Goal: Use online tool/utility: Utilize a website feature to perform a specific function

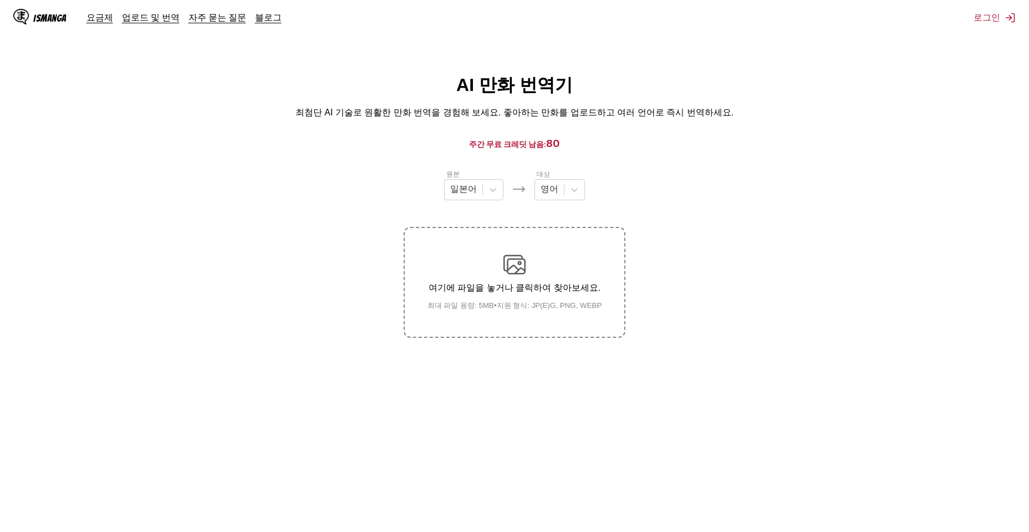
click at [511, 270] on img at bounding box center [514, 264] width 22 height 22
click at [0, 0] on input "여기에 파일을 놓거나 클릭하여 찾아보세요. 최대 파일 용량: 5MB • 지원 형식: JP(E)G, PNG, WEBP" at bounding box center [0, 0] width 0 height 0
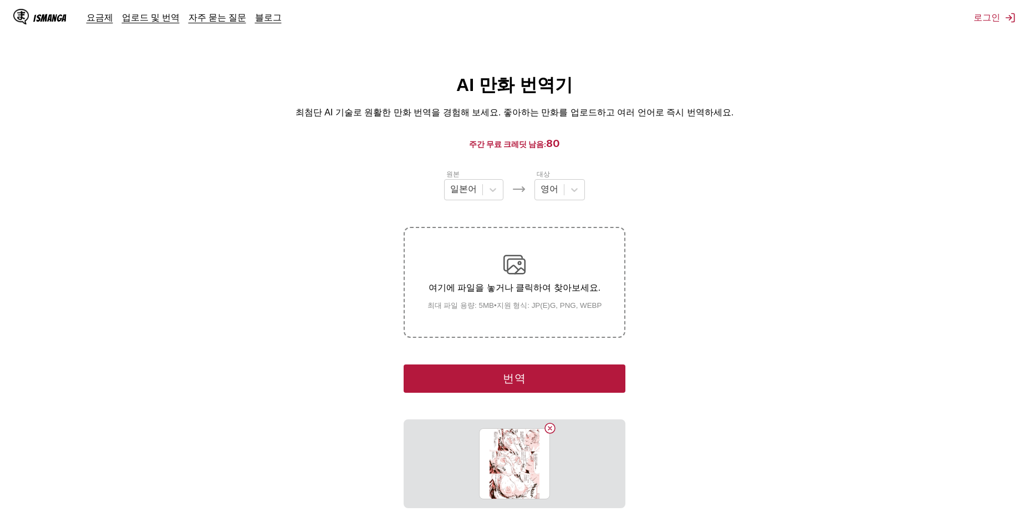
click at [517, 262] on img at bounding box center [514, 264] width 22 height 22
click at [0, 0] on input "여기에 파일을 놓거나 클릭하여 찾아보세요. 최대 파일 용량: 5MB • 지원 형식: JP(E)G, PNG, WEBP" at bounding box center [0, 0] width 0 height 0
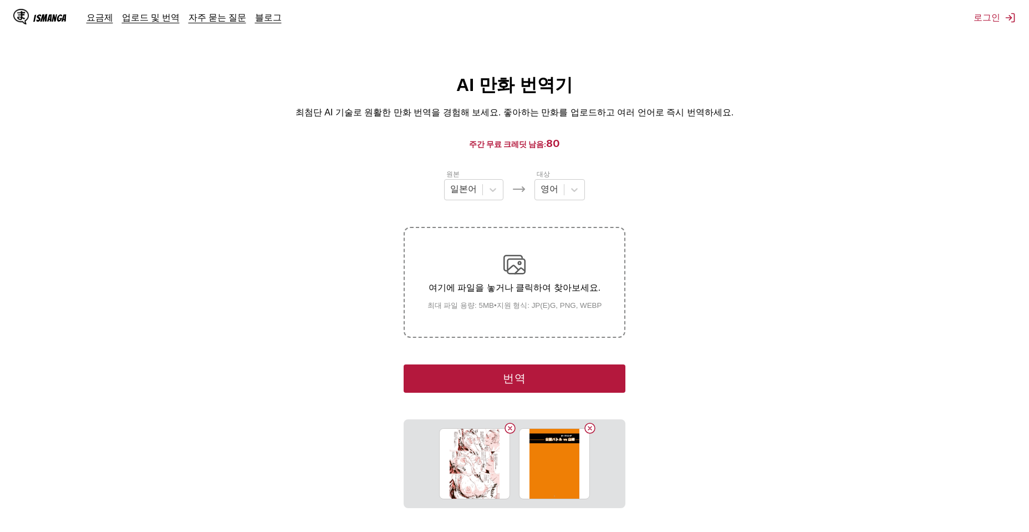
click at [542, 291] on p "여기에 파일을 놓거나 클릭하여 찾아보세요." at bounding box center [515, 288] width 192 height 12
click at [0, 0] on input "여기에 파일을 놓거나 클릭하여 찾아보세요. 최대 파일 용량: 5MB • 지원 형식: JP(E)G, PNG, WEBP" at bounding box center [0, 0] width 0 height 0
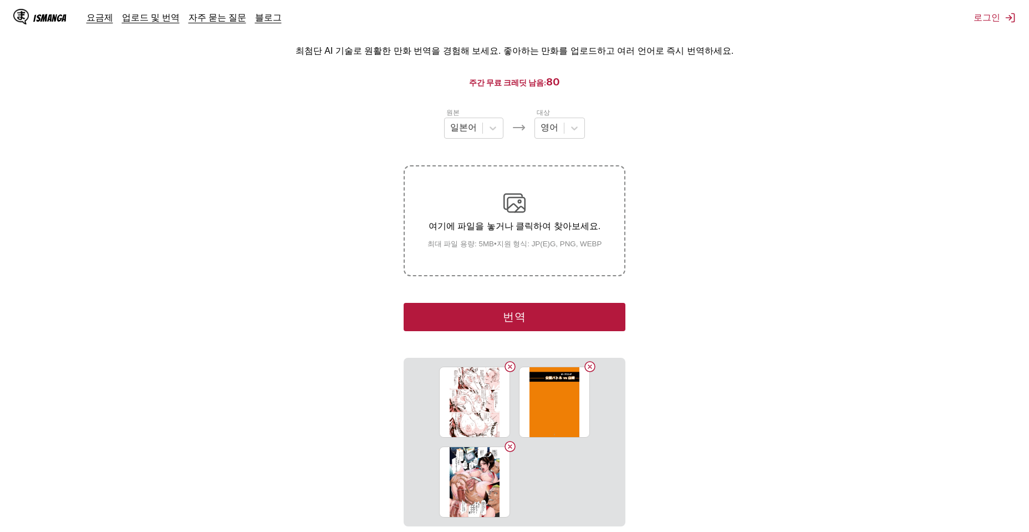
scroll to position [155, 0]
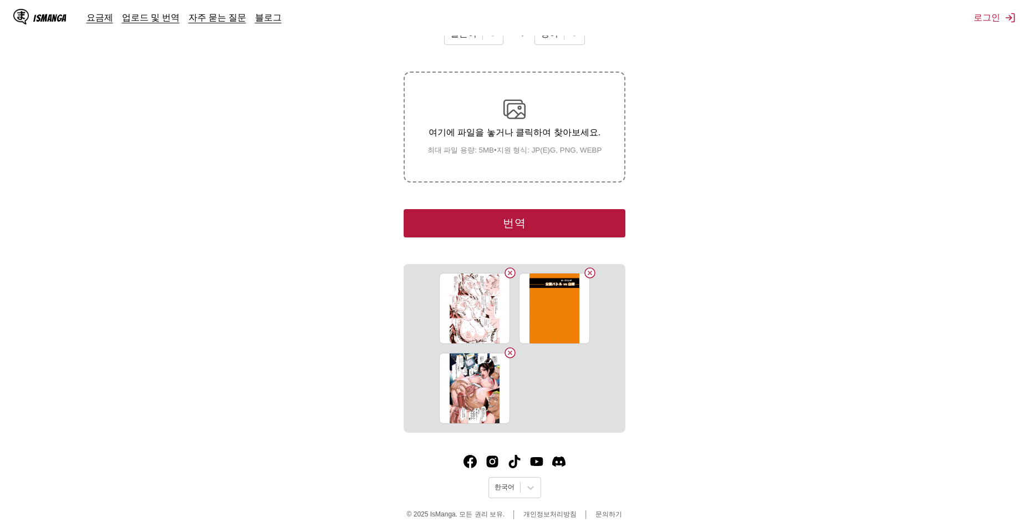
click at [522, 122] on div "여기에 파일을 놓거나 클릭하여 찾아보세요. 최대 파일 용량: 5MB • 지원 형식: JP(E)G, PNG, WEBP" at bounding box center [515, 126] width 192 height 57
click at [0, 0] on input "여기에 파일을 놓거나 클릭하여 찾아보세요. 최대 파일 용량: 5MB • 지원 형식: JP(E)G, PNG, WEBP" at bounding box center [0, 0] width 0 height 0
click at [579, 137] on p "여기에 파일을 놓거나 클릭하여 찾아보세요." at bounding box center [515, 133] width 192 height 12
click at [0, 0] on input "여기에 파일을 놓거나 클릭하여 찾아보세요. 최대 파일 용량: 5MB • 지원 형식: JP(E)G, PNG, WEBP" at bounding box center [0, 0] width 0 height 0
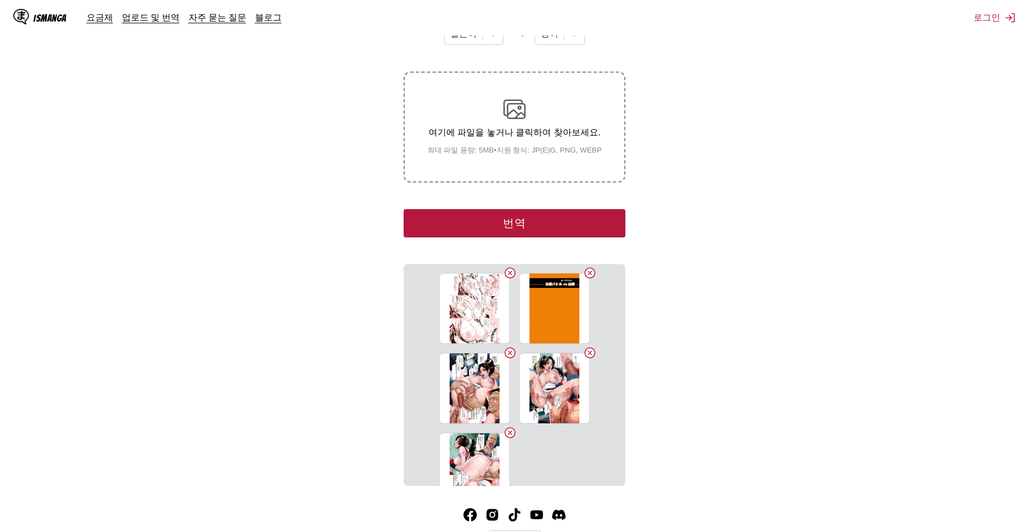
click at [522, 224] on button "번역" at bounding box center [515, 223] width 222 height 28
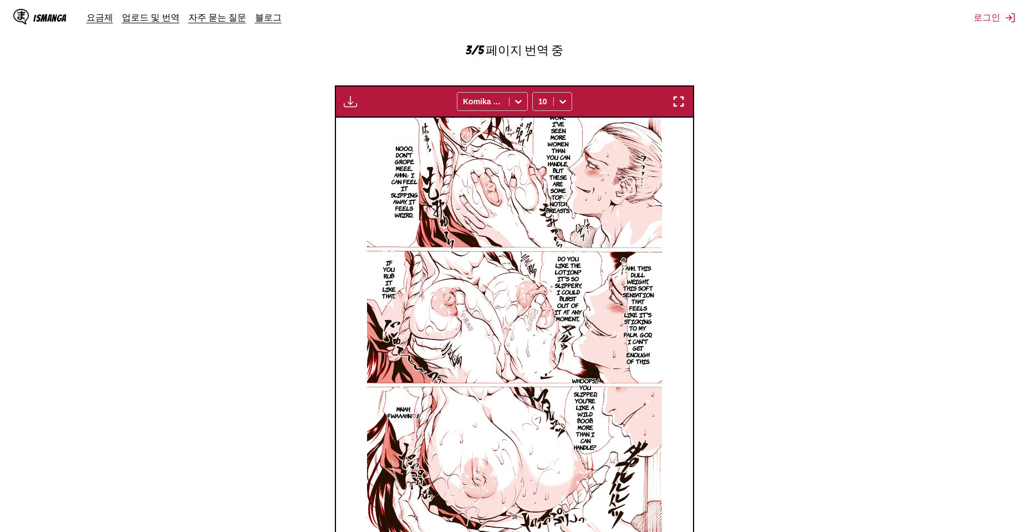
click at [733, 235] on section "원본 일본어 대상 영어 여기에 파일을 놓거나 클릭하여 찾아보세요. 최대 파일 용량: 5MB • 지원 형식: JP(E)G, PNG, WEBP 3…" at bounding box center [514, 204] width 1011 height 717
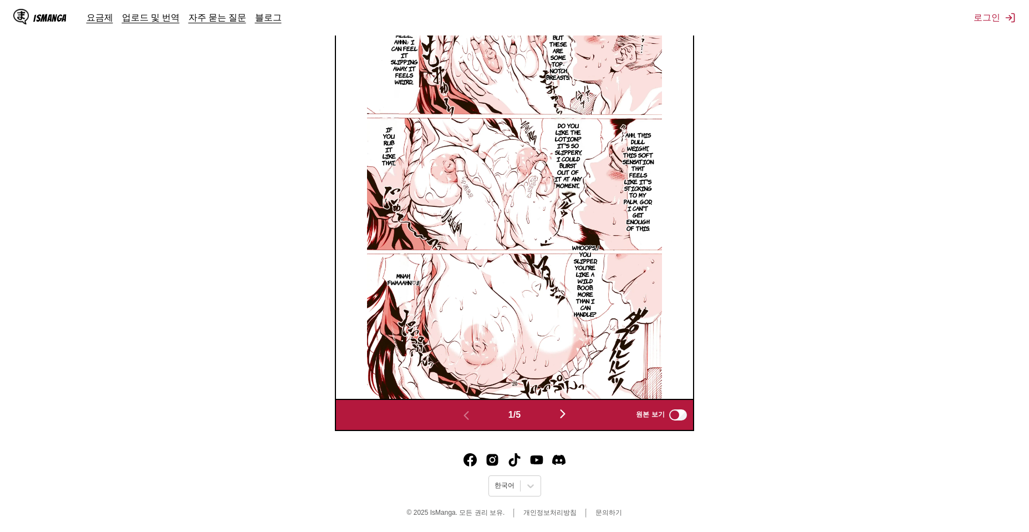
scroll to position [457, 0]
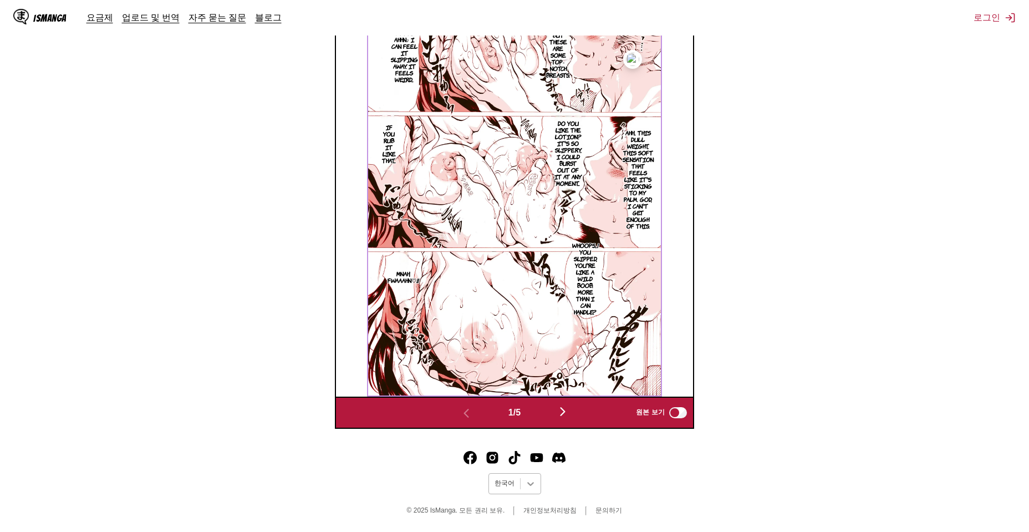
click at [536, 481] on div at bounding box center [531, 484] width 20 height 20
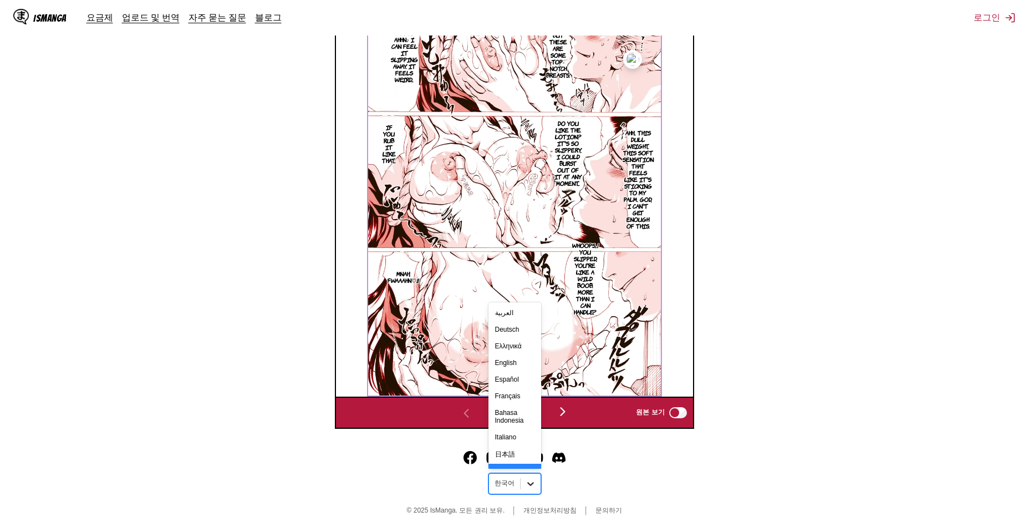
scroll to position [29, 0]
click at [525, 452] on div "한국어" at bounding box center [514, 443] width 53 height 18
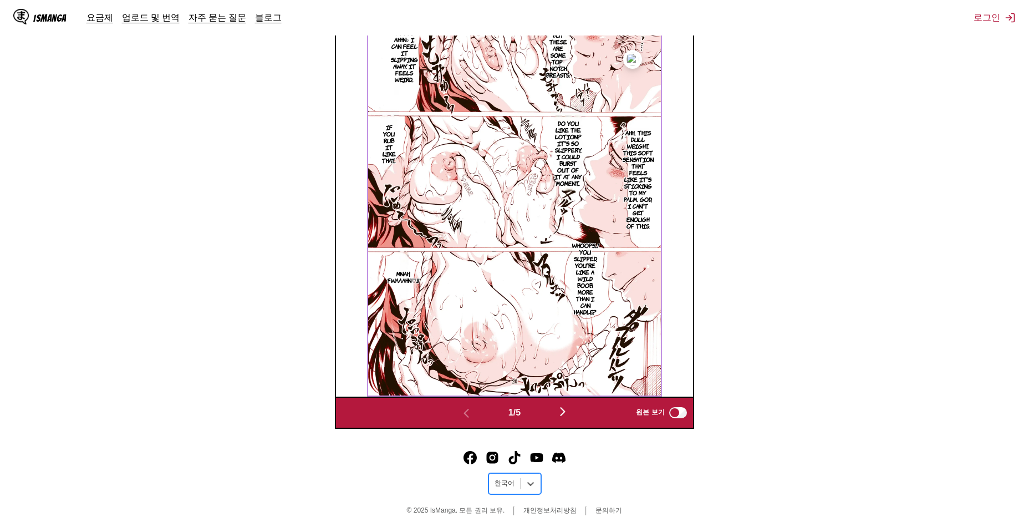
click at [613, 470] on footer "option 한국어, selected. 한국어 © 2025 IsManga. 모든 권리 보유. 개인정보처리방침 문의하기" at bounding box center [514, 484] width 1029 height 94
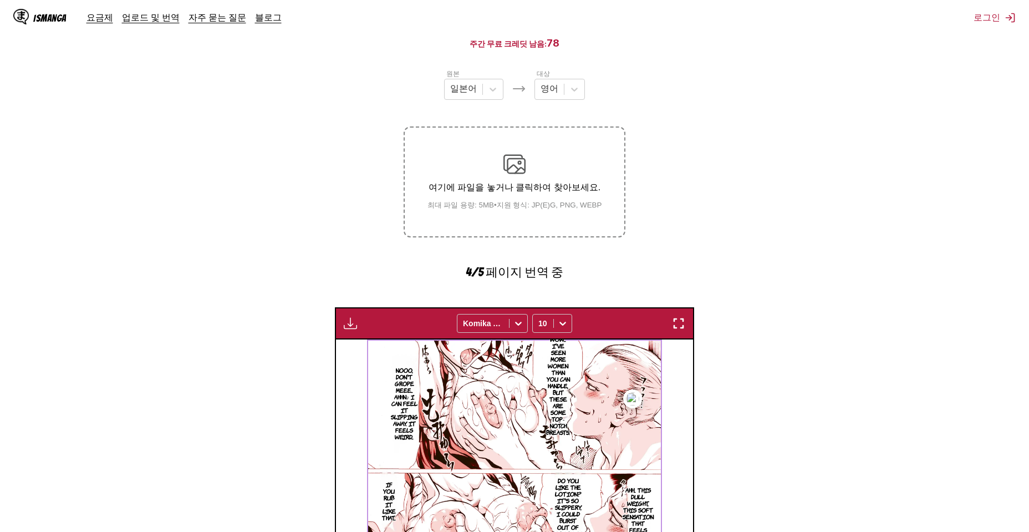
scroll to position [0, 0]
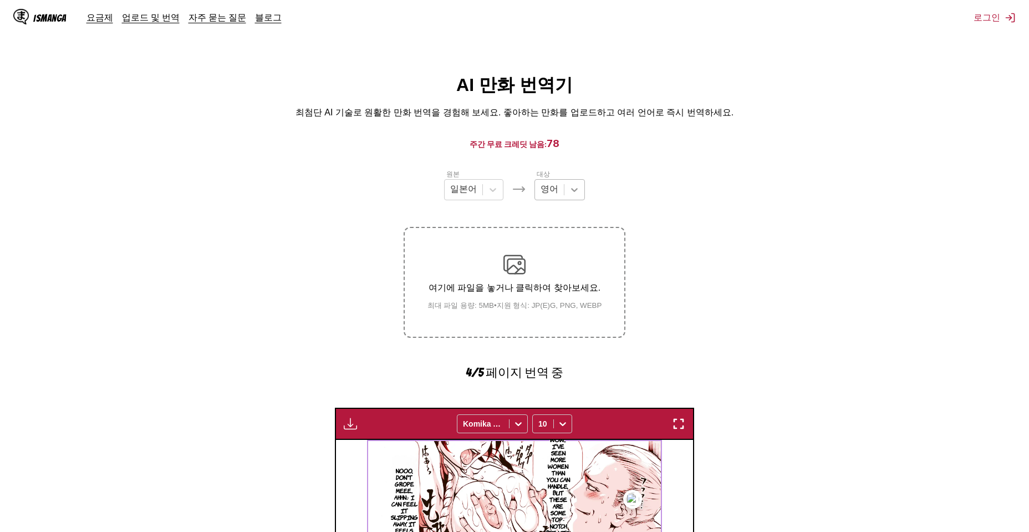
click at [566, 193] on div at bounding box center [574, 190] width 20 height 20
click at [560, 303] on div "한국어" at bounding box center [560, 292] width 50 height 21
click at [759, 299] on section "원본 일본어 대상 option 한국어, selected. 한국어 여기에 파일을 놓거나 클릭하여 찾아보세요. 최대 파일 용량: 5MB • 지원 …" at bounding box center [514, 527] width 1011 height 717
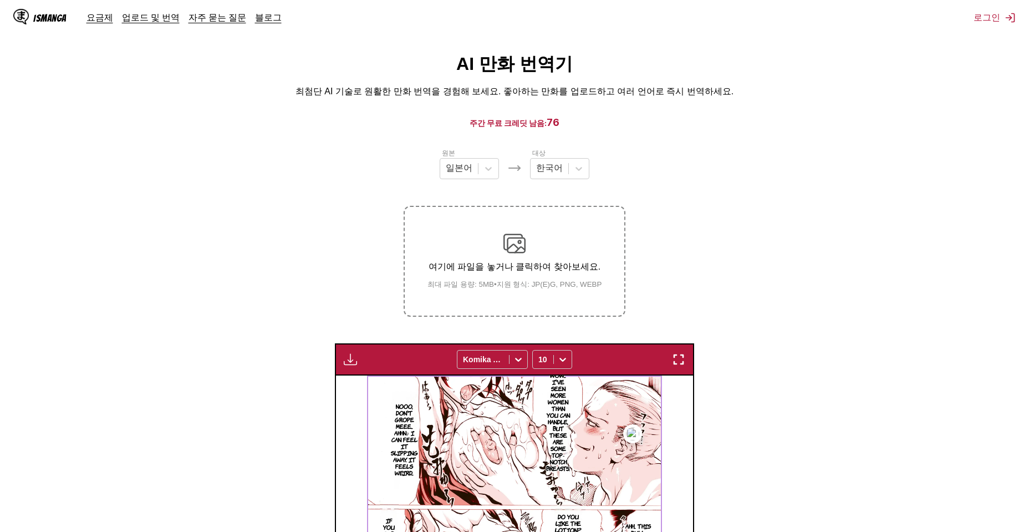
scroll to position [0, 0]
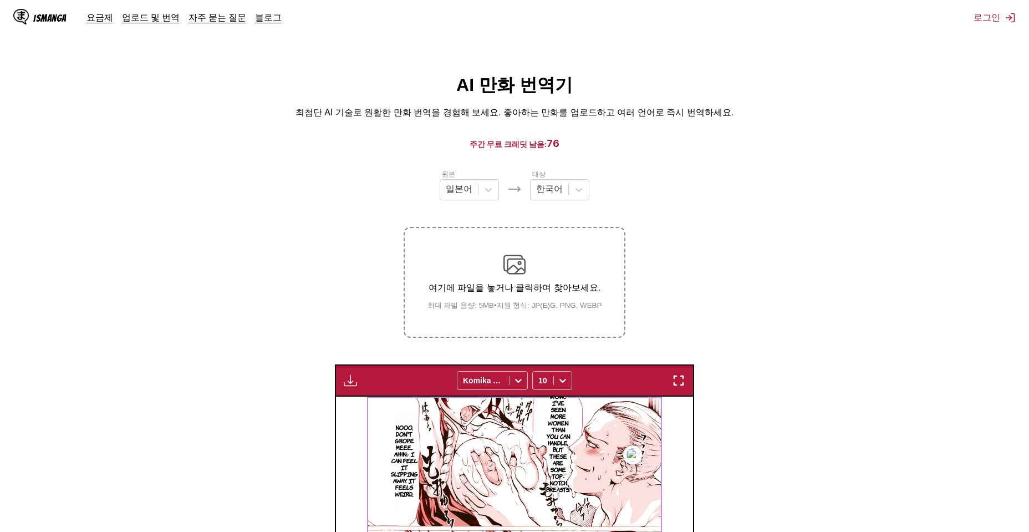
click at [522, 290] on p "여기에 파일을 놓거나 클릭하여 찾아보세요." at bounding box center [515, 288] width 192 height 12
click at [0, 0] on input "여기에 파일을 놓거나 클릭하여 찾아보세요. 최대 파일 용량: 5MB • 지원 형식: JP(E)G, PNG, WEBP" at bounding box center [0, 0] width 0 height 0
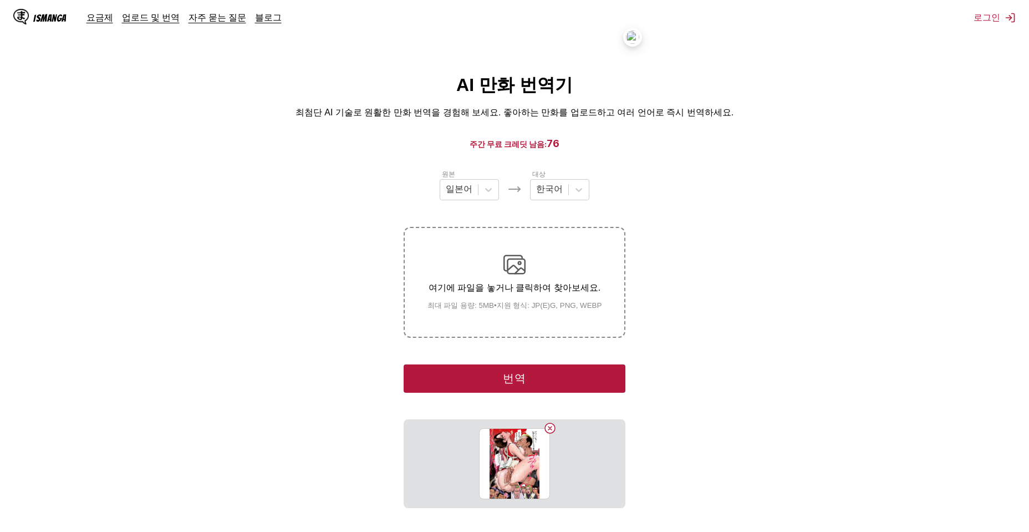
click at [541, 283] on p "여기에 파일을 놓거나 클릭하여 찾아보세요." at bounding box center [515, 288] width 192 height 12
click at [0, 0] on input "여기에 파일을 놓거나 클릭하여 찾아보세요. 최대 파일 용량: 5MB • 지원 형식: JP(E)G, PNG, WEBP" at bounding box center [0, 0] width 0 height 0
click at [551, 429] on button "Delete image" at bounding box center [549, 427] width 13 height 13
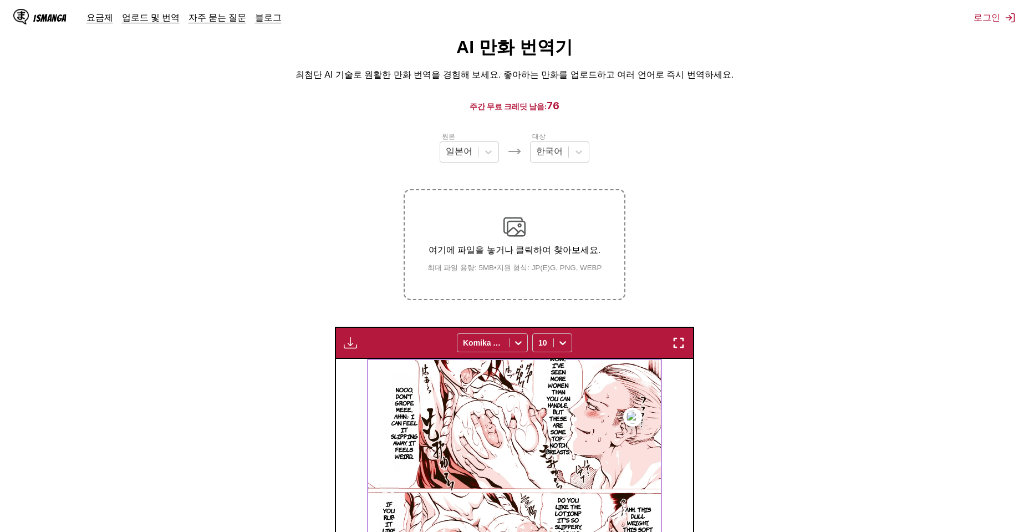
scroll to position [44, 0]
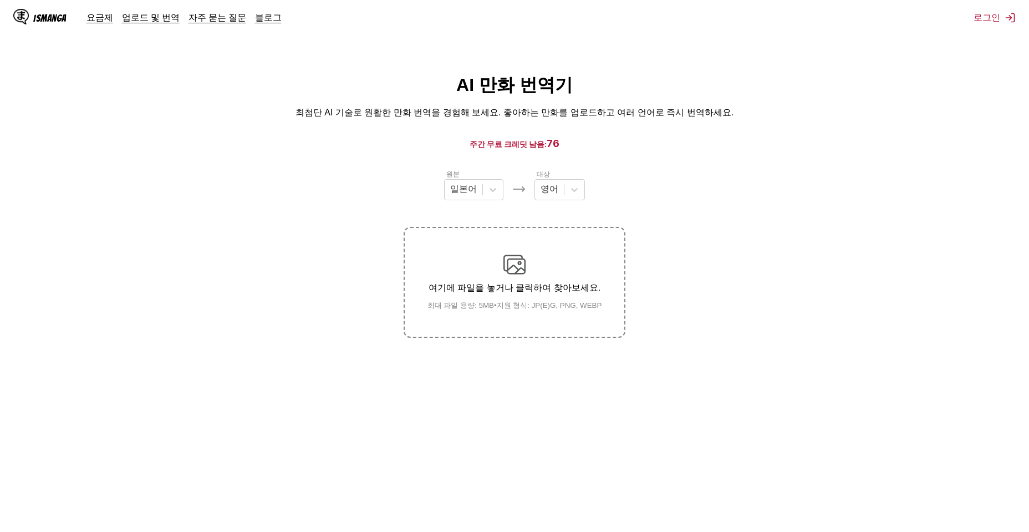
click at [528, 272] on div "여기에 파일을 놓거나 클릭하여 찾아보세요. 최대 파일 용량: 5MB • 지원 형식: JP(E)G, PNG, WEBP" at bounding box center [515, 281] width 192 height 57
click at [0, 0] on input "여기에 파일을 놓거나 클릭하여 찾아보세요. 최대 파일 용량: 5MB • 지원 형식: JP(E)G, PNG, WEBP" at bounding box center [0, 0] width 0 height 0
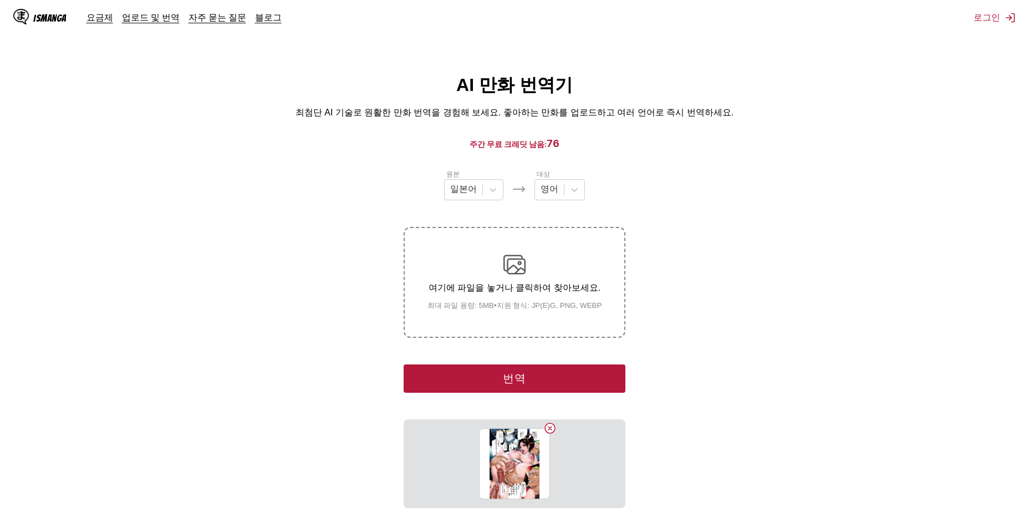
click at [521, 270] on img at bounding box center [514, 264] width 22 height 22
click at [0, 0] on input "여기에 파일을 놓거나 클릭하여 찾아보세요. 최대 파일 용량: 5MB • 지원 형식: JP(E)G, PNG, WEBP" at bounding box center [0, 0] width 0 height 0
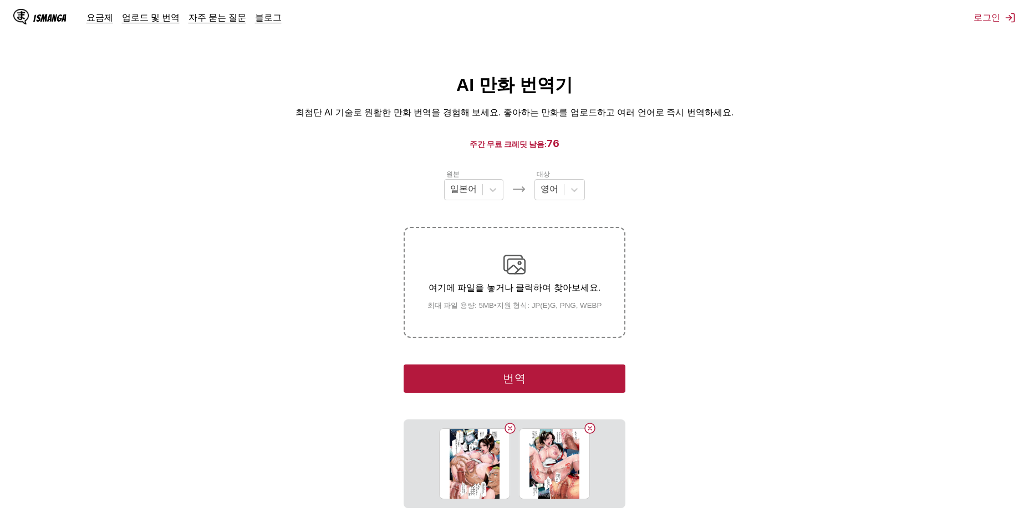
click at [553, 260] on div "여기에 파일을 놓거나 클릭하여 찾아보세요. 최대 파일 용량: 5MB • 지원 형식: JP(E)G, PNG, WEBP" at bounding box center [515, 281] width 192 height 57
click at [0, 0] on input "여기에 파일을 놓거나 클릭하여 찾아보세요. 최대 파일 용량: 5MB • 지원 형식: JP(E)G, PNG, WEBP" at bounding box center [0, 0] width 0 height 0
click at [548, 282] on p "여기에 파일을 놓거나 클릭하여 찾아보세요." at bounding box center [515, 288] width 192 height 12
click at [0, 0] on input "여기에 파일을 놓거나 클릭하여 찾아보세요. 최대 파일 용량: 5MB • 지원 형식: JP(E)G, PNG, WEBP" at bounding box center [0, 0] width 0 height 0
click at [551, 264] on div "여기에 파일을 놓거나 클릭하여 찾아보세요. 최대 파일 용량: 5MB • 지원 형식: JP(E)G, PNG, WEBP" at bounding box center [515, 281] width 192 height 57
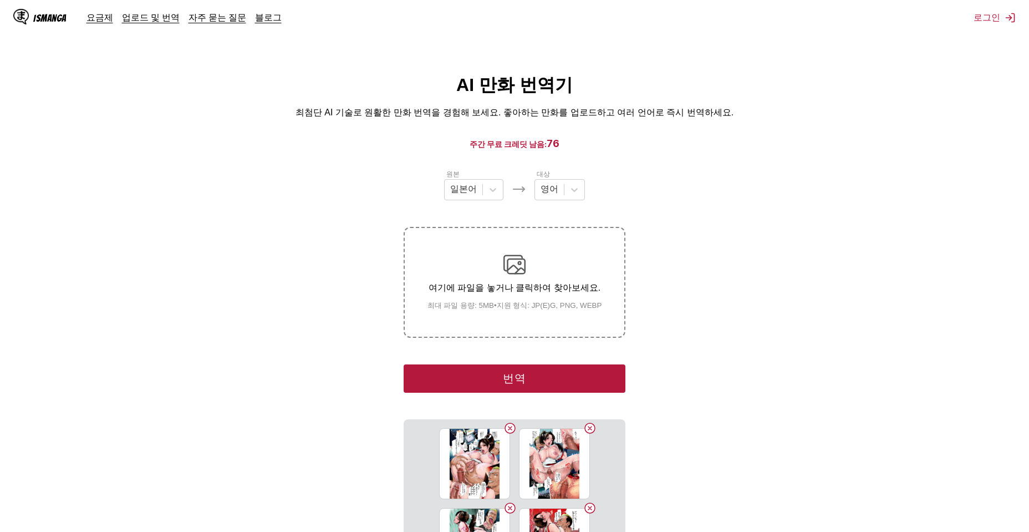
click at [0, 0] on input "여기에 파일을 놓거나 클릭하여 찾아보세요. 최대 파일 용량: 5MB • 지원 형식: JP(E)G, PNG, WEBP" at bounding box center [0, 0] width 0 height 0
click at [676, 300] on section "원본 일본어 대상 영어 여기에 파일을 놓거나 클릭하여 찾아보세요. 최대 파일 용량: 5MB • 지원 형식: JP(E)G, PNG, WEBP 번…" at bounding box center [514, 405] width 1011 height 472
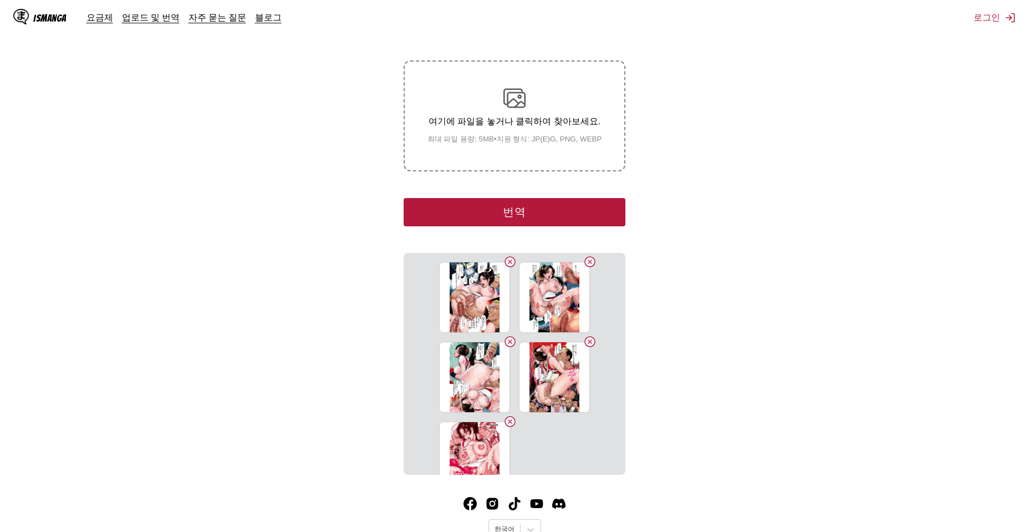
scroll to position [182, 0]
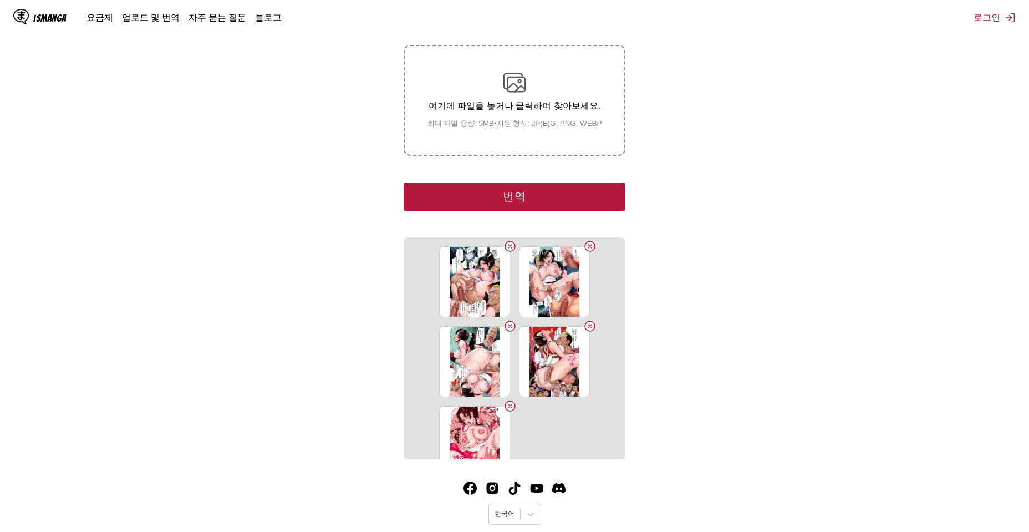
click at [570, 112] on p "여기에 파일을 놓거나 클릭하여 찾아보세요." at bounding box center [515, 106] width 192 height 12
click at [0, 0] on input "여기에 파일을 놓거나 클릭하여 찾아보세요. 최대 파일 용량: 5MB • 지원 형식: JP(E)G, PNG, WEBP" at bounding box center [0, 0] width 0 height 0
click at [518, 109] on p "여기에 파일을 놓거나 클릭하여 찾아보세요." at bounding box center [515, 106] width 192 height 12
click at [0, 0] on input "여기에 파일을 놓거나 클릭하여 찾아보세요. 최대 파일 용량: 5MB • 지원 형식: JP(E)G, PNG, WEBP" at bounding box center [0, 0] width 0 height 0
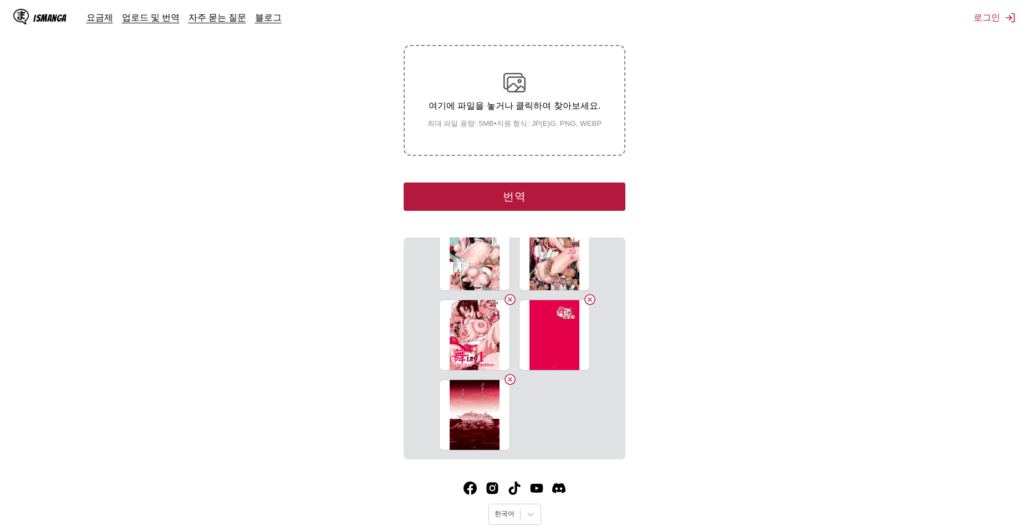
click at [548, 100] on p "여기에 파일을 놓거나 클릭하여 찾아보세요." at bounding box center [515, 106] width 192 height 12
click at [0, 0] on input "여기에 파일을 놓거나 클릭하여 찾아보세요. 최대 파일 용량: 5MB • 지원 형식: JP(E)G, PNG, WEBP" at bounding box center [0, 0] width 0 height 0
click at [522, 127] on small "최대 파일 용량: 5MB • 지원 형식: JP(E)G, PNG, WEBP" at bounding box center [515, 124] width 192 height 10
click at [0, 0] on input "여기에 파일을 놓거나 클릭하여 찾아보세요. 최대 파일 용량: 5MB • 지원 형식: JP(E)G, PNG, WEBP" at bounding box center [0, 0] width 0 height 0
click at [161, 44] on section "원본 일본어 대상 영어 여기에 파일을 놓거나 클릭하여 찾아보세요. 최대 파일 용량: 5MB • 지원 형식: JP(E)G, PNG, WEBP 번…" at bounding box center [514, 223] width 1011 height 472
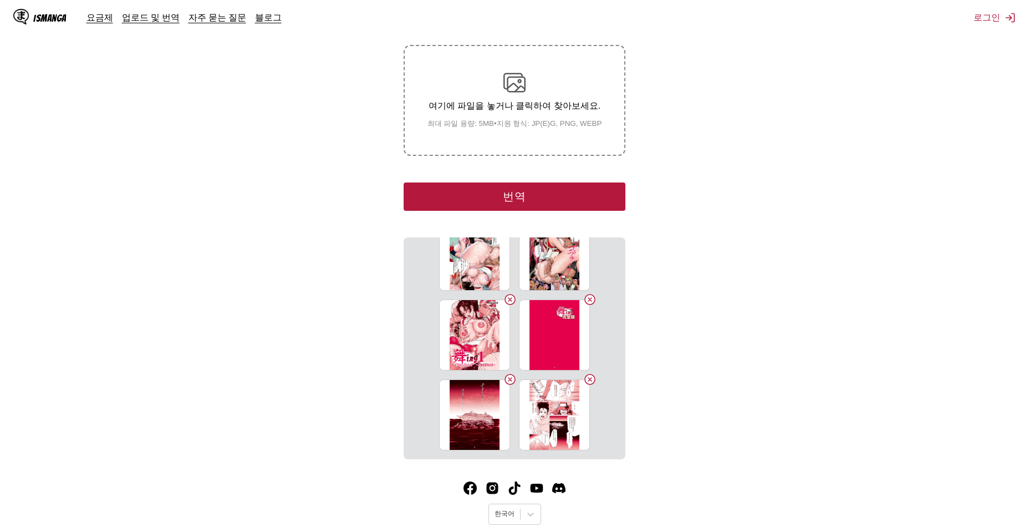
click at [536, 119] on div "여기에 파일을 놓거나 클릭하여 찾아보세요. 최대 파일 용량: 5MB • 지원 형식: JP(E)G, PNG, WEBP" at bounding box center [515, 100] width 192 height 57
click at [0, 0] on input "여기에 파일을 놓거나 클릭하여 찾아보세요. 최대 파일 용량: 5MB • 지원 형식: JP(E)G, PNG, WEBP" at bounding box center [0, 0] width 0 height 0
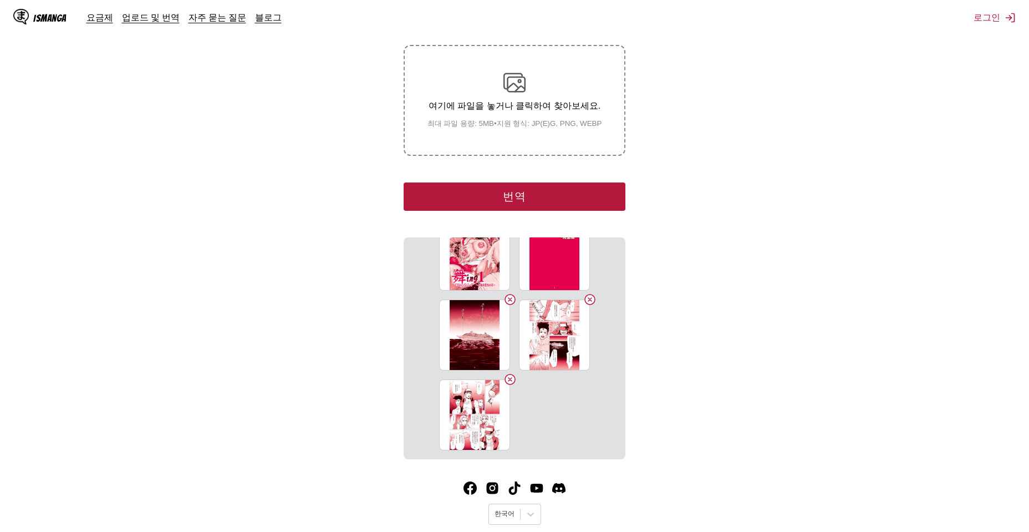
click at [536, 114] on div "여기에 파일을 놓거나 클릭하여 찾아보세요. 최대 파일 용량: 5MB • 지원 형식: JP(E)G, PNG, WEBP" at bounding box center [515, 100] width 192 height 57
click at [0, 0] on input "여기에 파일을 놓거나 클릭하여 찾아보세요. 최대 파일 용량: 5MB • 지원 형식: JP(E)G, PNG, WEBP" at bounding box center [0, 0] width 0 height 0
click at [513, 98] on div "여기에 파일을 놓거나 클릭하여 찾아보세요. 최대 파일 용량: 5MB • 지원 형식: JP(E)G, PNG, WEBP" at bounding box center [515, 100] width 192 height 57
click at [0, 0] on input "여기에 파일을 놓거나 클릭하여 찾아보세요. 최대 파일 용량: 5MB • 지원 형식: JP(E)G, PNG, WEBP" at bounding box center [0, 0] width 0 height 0
click at [508, 105] on p "여기에 파일을 놓거나 클릭하여 찾아보세요." at bounding box center [515, 106] width 192 height 12
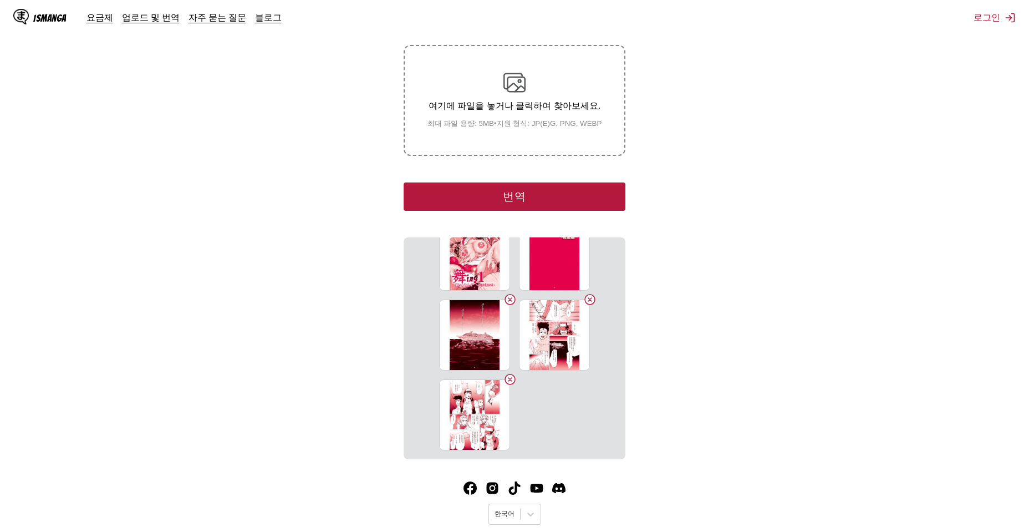
click at [0, 0] on input "여기에 파일을 놓거나 클릭하여 찾아보세요. 최대 파일 용량: 5MB • 지원 형식: JP(E)G, PNG, WEBP" at bounding box center [0, 0] width 0 height 0
click at [539, 93] on div "여기에 파일을 놓거나 클릭하여 찾아보세요. 최대 파일 용량: 5MB • 지원 형식: JP(E)G, PNG, WEBP" at bounding box center [515, 100] width 192 height 57
click at [0, 0] on input "여기에 파일을 놓거나 클릭하여 찾아보세요. 최대 파일 용량: 5MB • 지원 형식: JP(E)G, PNG, WEBP" at bounding box center [0, 0] width 0 height 0
click at [498, 97] on div "여기에 파일을 놓거나 클릭하여 찾아보세요. 최대 파일 용량: 5MB • 지원 형식: JP(E)G, PNG, WEBP" at bounding box center [515, 100] width 192 height 57
click at [0, 0] on input "여기에 파일을 놓거나 클릭하여 찾아보세요. 최대 파일 용량: 5MB • 지원 형식: JP(E)G, PNG, WEBP" at bounding box center [0, 0] width 0 height 0
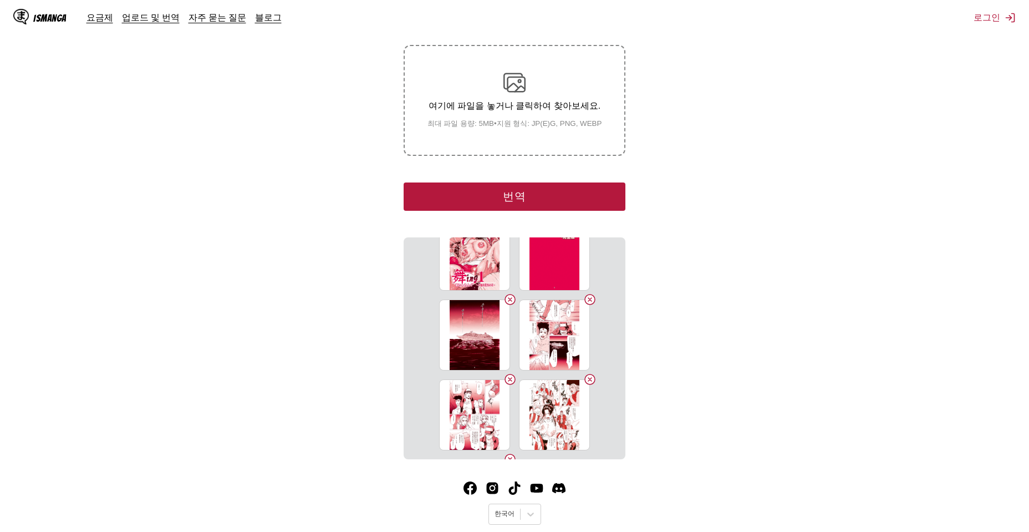
scroll to position [266, 0]
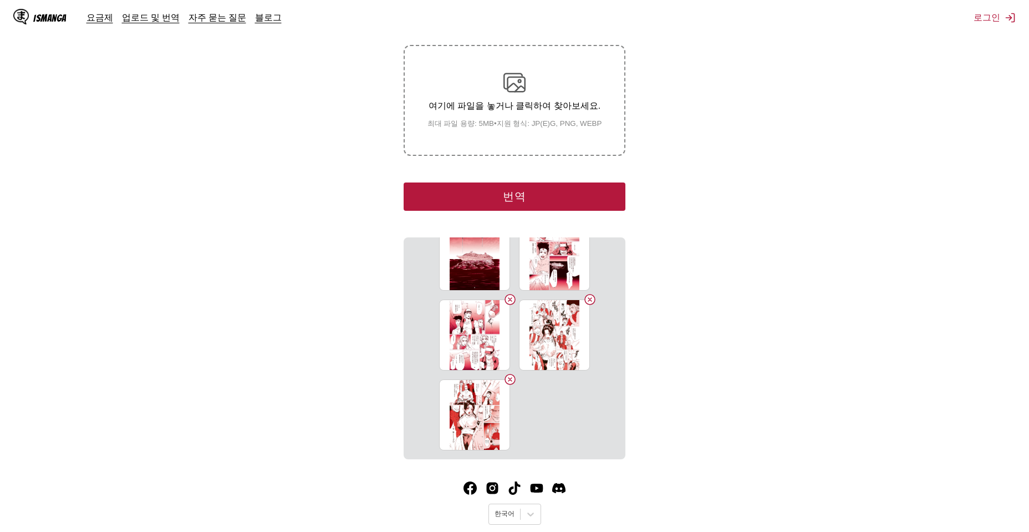
click at [486, 83] on div "여기에 파일을 놓거나 클릭하여 찾아보세요. 최대 파일 용량: 5MB • 지원 형식: JP(E)G, PNG, WEBP" at bounding box center [515, 100] width 192 height 57
click at [0, 0] on input "여기에 파일을 놓거나 클릭하여 찾아보세요. 최대 파일 용량: 5MB • 지원 형식: JP(E)G, PNG, WEBP" at bounding box center [0, 0] width 0 height 0
click at [516, 117] on div "여기에 파일을 놓거나 클릭하여 찾아보세요. 최대 파일 용량: 5MB • 지원 형식: JP(E)G, PNG, WEBP" at bounding box center [515, 100] width 192 height 57
click at [0, 0] on input "여기에 파일을 놓거나 클릭하여 찾아보세요. 최대 파일 용량: 5MB • 지원 형식: JP(E)G, PNG, WEBP" at bounding box center [0, 0] width 0 height 0
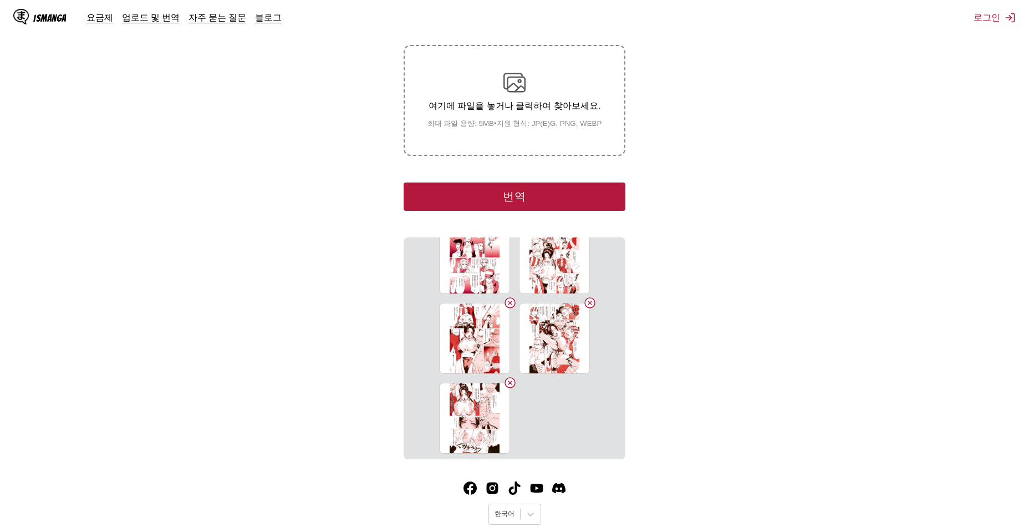
scroll to position [346, 0]
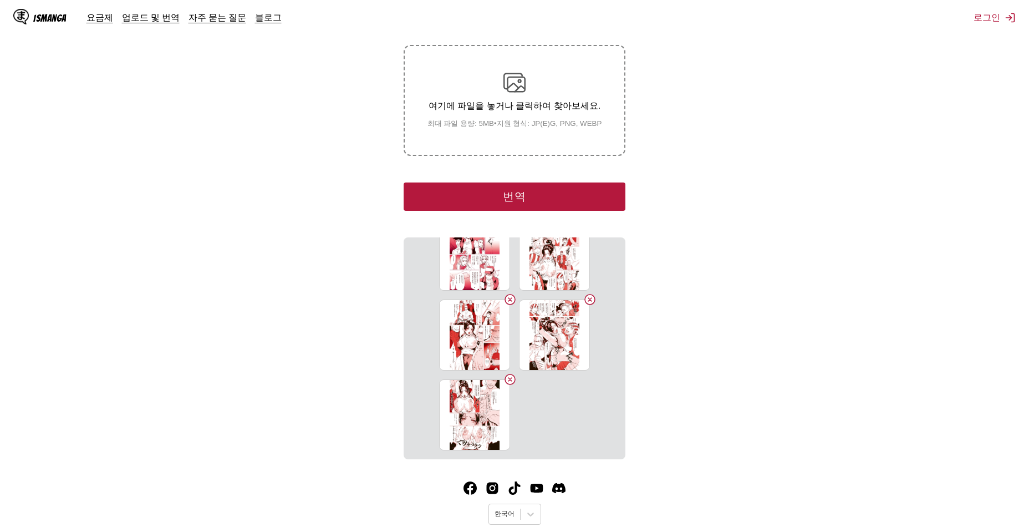
click at [543, 108] on p "여기에 파일을 놓거나 클릭하여 찾아보세요." at bounding box center [515, 106] width 192 height 12
click at [0, 0] on input "여기에 파일을 놓거나 클릭하여 찾아보세요. 최대 파일 용량: 5MB • 지원 형식: JP(E)G, PNG, WEBP" at bounding box center [0, 0] width 0 height 0
click at [520, 118] on div "여기에 파일을 놓거나 클릭하여 찾아보세요. 최대 파일 용량: 5MB • 지원 형식: JP(E)G, PNG, WEBP" at bounding box center [515, 100] width 192 height 57
click at [0, 0] on input "여기에 파일을 놓거나 클릭하여 찾아보세요. 최대 파일 용량: 5MB • 지원 형식: JP(E)G, PNG, WEBP" at bounding box center [0, 0] width 0 height 0
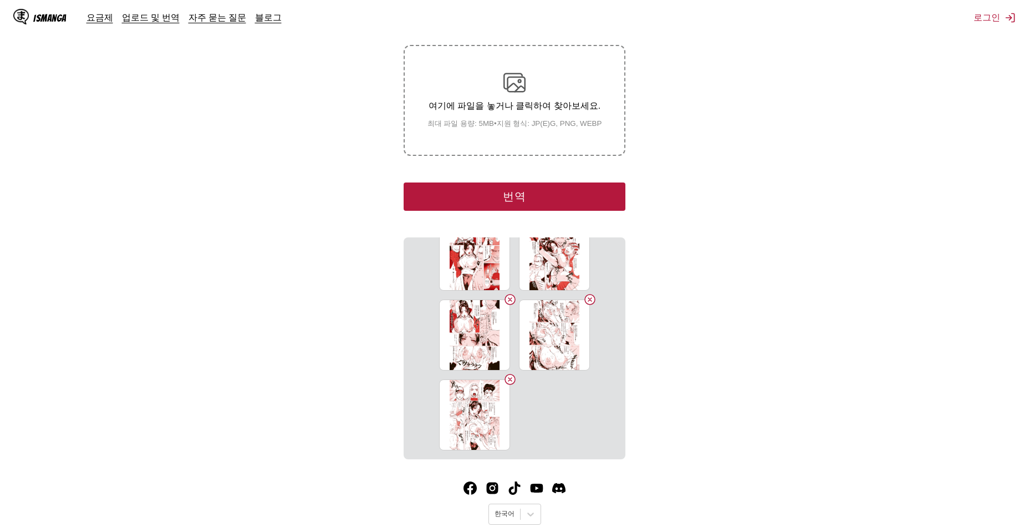
click at [524, 122] on small "최대 파일 용량: 5MB • 지원 형식: JP(E)G, PNG, WEBP" at bounding box center [515, 124] width 192 height 10
click at [0, 0] on input "여기에 파일을 놓거나 클릭하여 찾아보세요. 최대 파일 용량: 5MB • 지원 형식: JP(E)G, PNG, WEBP" at bounding box center [0, 0] width 0 height 0
click at [527, 89] on div "여기에 파일을 놓거나 클릭하여 찾아보세요. 최대 파일 용량: 5MB • 지원 형식: JP(E)G, PNG, WEBP" at bounding box center [515, 100] width 192 height 57
click at [0, 0] on input "여기에 파일을 놓거나 클릭하여 찾아보세요. 최대 파일 용량: 5MB • 지원 형식: JP(E)G, PNG, WEBP" at bounding box center [0, 0] width 0 height 0
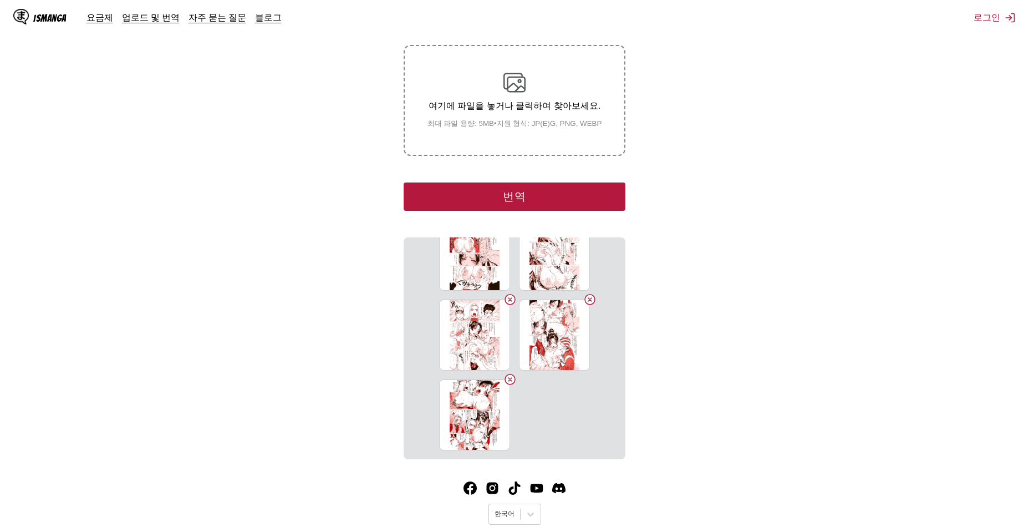
click at [533, 109] on p "여기에 파일을 놓거나 클릭하여 찾아보세요." at bounding box center [515, 106] width 192 height 12
click at [0, 0] on input "여기에 파일을 놓거나 클릭하여 찾아보세요. 최대 파일 용량: 5MB • 지원 형식: JP(E)G, PNG, WEBP" at bounding box center [0, 0] width 0 height 0
click at [516, 115] on div "여기에 파일을 놓거나 클릭하여 찾아보세요. 최대 파일 용량: 5MB • 지원 형식: JP(E)G, PNG, WEBP" at bounding box center [515, 100] width 192 height 57
click at [0, 0] on input "여기에 파일을 놓거나 클릭하여 찾아보세요. 최대 파일 용량: 5MB • 지원 형식: JP(E)G, PNG, WEBP" at bounding box center [0, 0] width 0 height 0
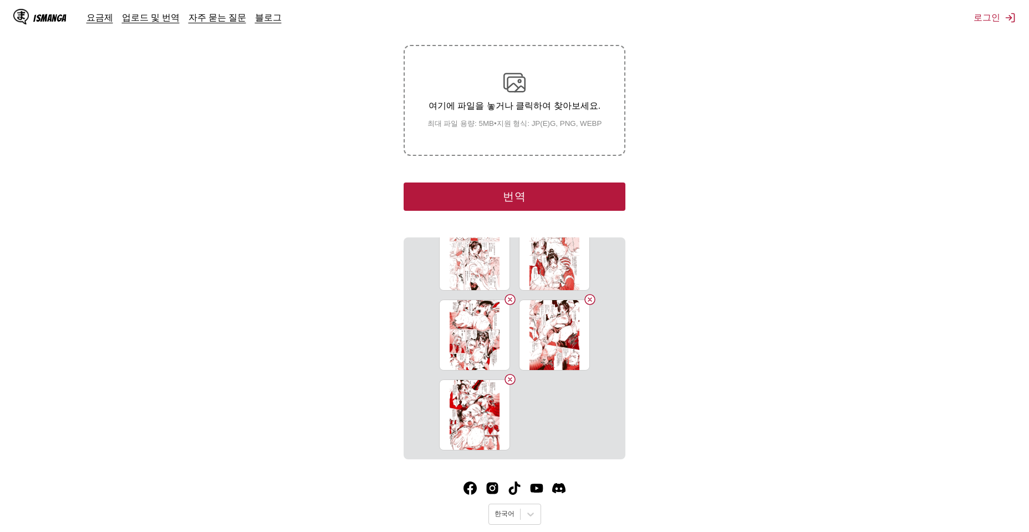
click at [472, 112] on p "여기에 파일을 놓거나 클릭하여 찾아보세요." at bounding box center [515, 106] width 192 height 12
click at [0, 0] on input "여기에 파일을 놓거나 클릭하여 찾아보세요. 최대 파일 용량: 5MB • 지원 형식: JP(E)G, PNG, WEBP" at bounding box center [0, 0] width 0 height 0
click at [510, 90] on img at bounding box center [514, 83] width 22 height 22
click at [0, 0] on input "여기에 파일을 놓거나 클릭하여 찾아보세요. 최대 파일 용량: 5MB • 지원 형식: JP(E)G, PNG, WEBP" at bounding box center [0, 0] width 0 height 0
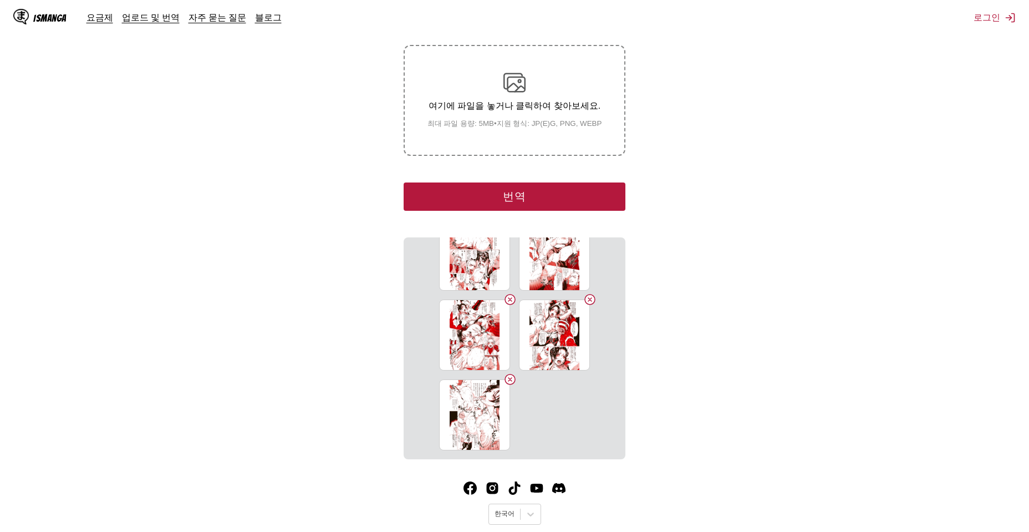
click at [537, 118] on div "여기에 파일을 놓거나 클릭하여 찾아보세요. 최대 파일 용량: 5MB • 지원 형식: JP(E)G, PNG, WEBP" at bounding box center [515, 100] width 192 height 57
click at [0, 0] on input "여기에 파일을 놓거나 클릭하여 찾아보세요. 최대 파일 용량: 5MB • 지원 형식: JP(E)G, PNG, WEBP" at bounding box center [0, 0] width 0 height 0
click at [526, 100] on p "여기에 파일을 놓거나 클릭하여 찾아보세요." at bounding box center [515, 106] width 192 height 12
click at [0, 0] on input "여기에 파일을 놓거나 클릭하여 찾아보세요. 최대 파일 용량: 5MB • 지원 형식: JP(E)G, PNG, WEBP" at bounding box center [0, 0] width 0 height 0
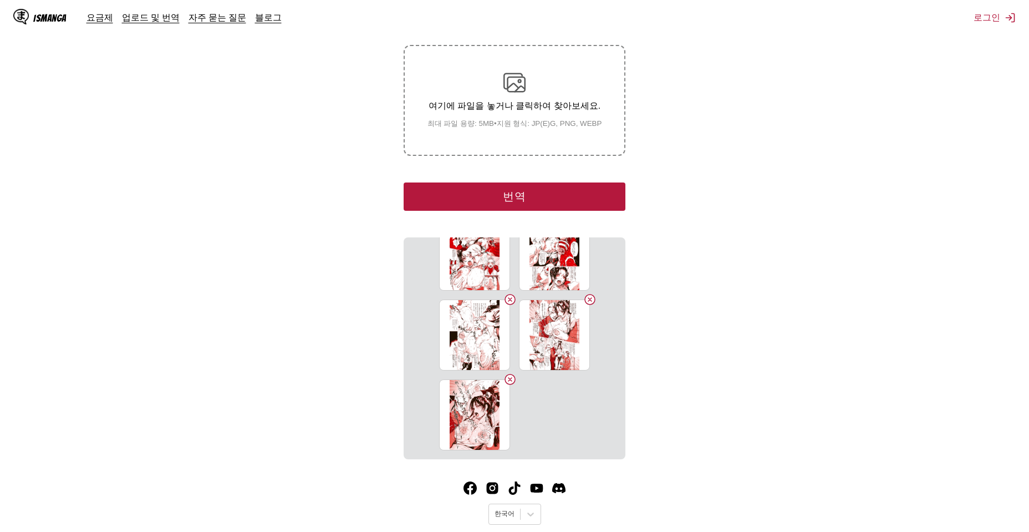
click at [510, 114] on div "여기에 파일을 놓거나 클릭하여 찾아보세요. 최대 파일 용량: 5MB • 지원 형식: JP(E)G, PNG, WEBP" at bounding box center [515, 100] width 192 height 57
click at [0, 0] on input "여기에 파일을 놓거나 클릭하여 찾아보세요. 최대 파일 용량: 5MB • 지원 형식: JP(E)G, PNG, WEBP" at bounding box center [0, 0] width 0 height 0
click at [527, 129] on small "최대 파일 용량: 5MB • 지원 형식: JP(E)G, PNG, WEBP" at bounding box center [515, 124] width 192 height 10
click at [0, 0] on input "여기에 파일을 놓거나 클릭하여 찾아보세요. 최대 파일 용량: 5MB • 지원 형식: JP(E)G, PNG, WEBP" at bounding box center [0, 0] width 0 height 0
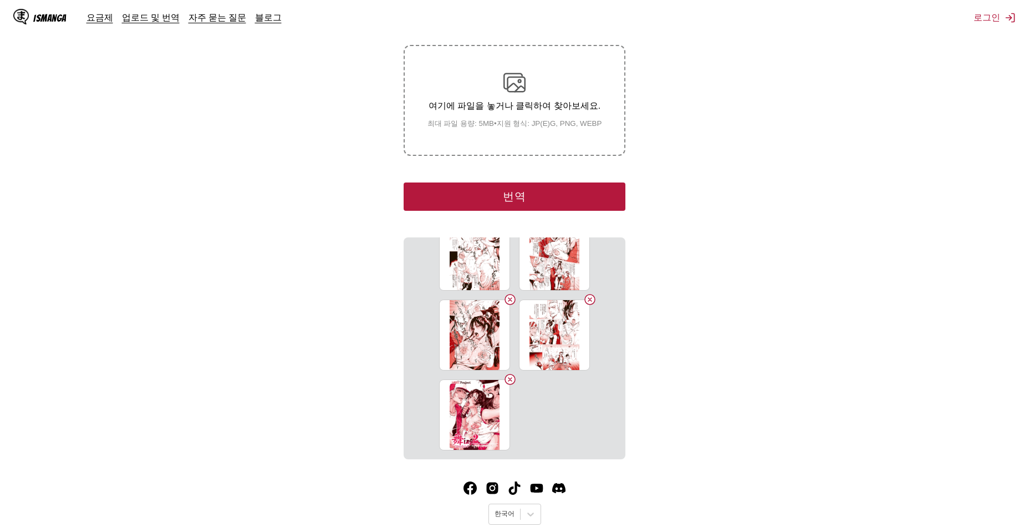
click at [519, 121] on small "최대 파일 용량: 5MB • 지원 형식: JP(E)G, PNG, WEBP" at bounding box center [515, 124] width 192 height 10
click at [0, 0] on input "여기에 파일을 놓거나 클릭하여 찾아보세요. 최대 파일 용량: 5MB • 지원 형식: JP(E)G, PNG, WEBP" at bounding box center [0, 0] width 0 height 0
click at [532, 104] on p "여기에 파일을 놓거나 클릭하여 찾아보세요." at bounding box center [515, 106] width 192 height 12
click at [0, 0] on input "여기에 파일을 놓거나 클릭하여 찾아보세요. 최대 파일 용량: 5MB • 지원 형식: JP(E)G, PNG, WEBP" at bounding box center [0, 0] width 0 height 0
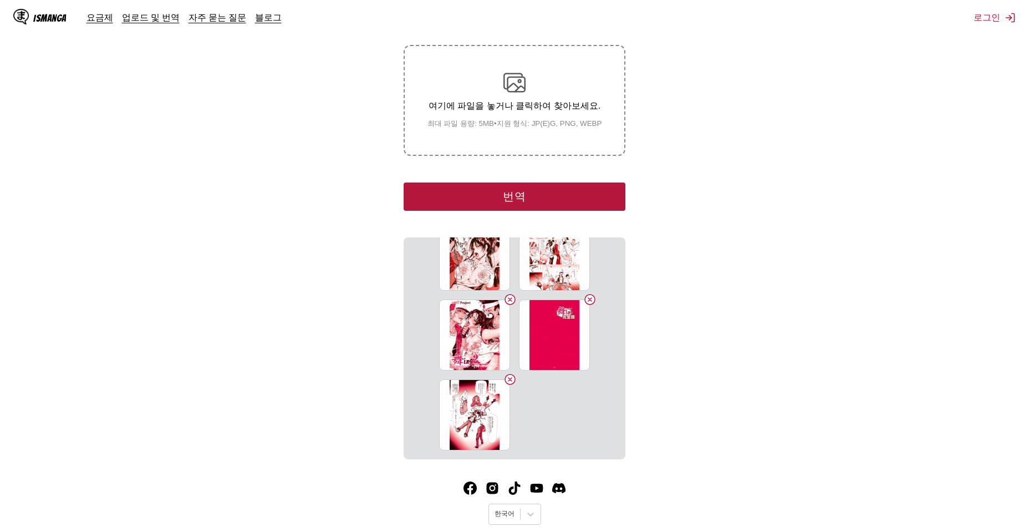
click at [533, 107] on p "여기에 파일을 놓거나 클릭하여 찾아보세요." at bounding box center [515, 106] width 192 height 12
click at [0, 0] on input "여기에 파일을 놓거나 클릭하여 찾아보세요. 최대 파일 용량: 5MB • 지원 형식: JP(E)G, PNG, WEBP" at bounding box center [0, 0] width 0 height 0
click at [497, 102] on p "여기에 파일을 놓거나 클릭하여 찾아보세요." at bounding box center [515, 106] width 192 height 12
click at [0, 0] on input "여기에 파일을 놓거나 클릭하여 찾아보세요. 최대 파일 용량: 5MB • 지원 형식: JP(E)G, PNG, WEBP" at bounding box center [0, 0] width 0 height 0
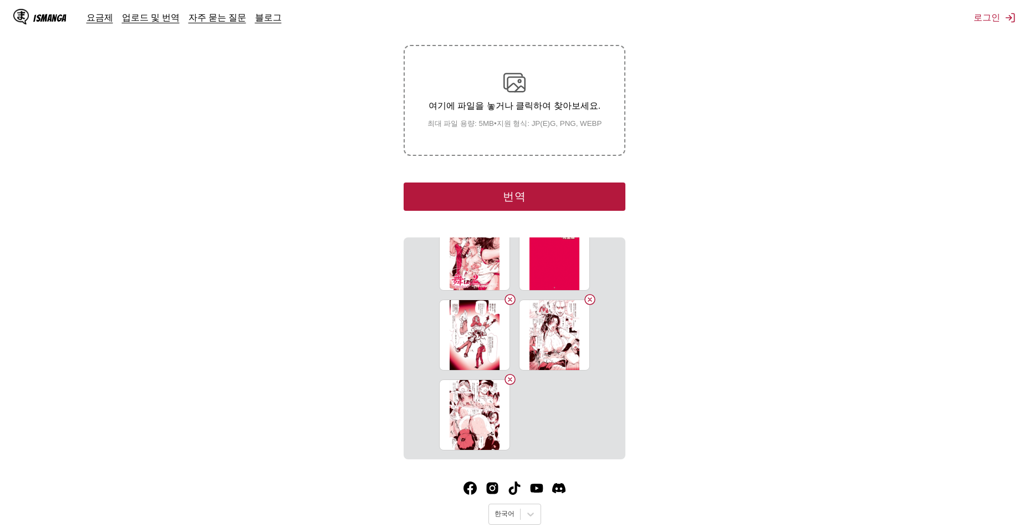
click at [524, 114] on div "여기에 파일을 놓거나 클릭하여 찾아보세요. 최대 파일 용량: 5MB • 지원 형식: JP(E)G, PNG, WEBP" at bounding box center [515, 100] width 192 height 57
click at [0, 0] on input "여기에 파일을 놓거나 클릭하여 찾아보세요. 최대 파일 용량: 5MB • 지원 형식: JP(E)G, PNG, WEBP" at bounding box center [0, 0] width 0 height 0
click at [491, 96] on div "여기에 파일을 놓거나 클릭하여 찾아보세요. 최대 파일 용량: 5MB • 지원 형식: JP(E)G, PNG, WEBP" at bounding box center [515, 100] width 192 height 57
click at [0, 0] on input "여기에 파일을 놓거나 클릭하여 찾아보세요. 최대 파일 용량: 5MB • 지원 형식: JP(E)G, PNG, WEBP" at bounding box center [0, 0] width 0 height 0
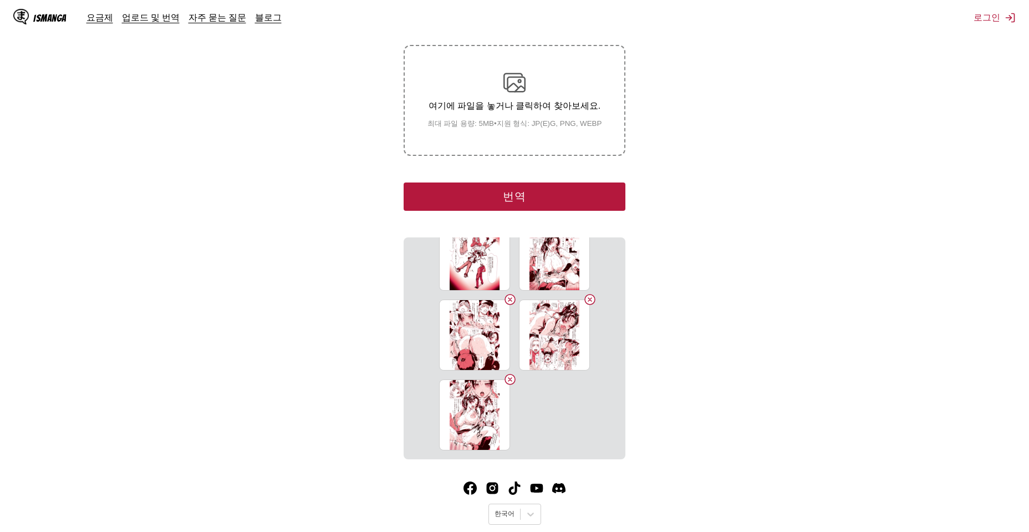
click at [534, 114] on div "여기에 파일을 놓거나 클릭하여 찾아보세요. 최대 파일 용량: 5MB • 지원 형식: JP(E)G, PNG, WEBP" at bounding box center [515, 100] width 192 height 57
click at [0, 0] on input "여기에 파일을 놓거나 클릭하여 찾아보세요. 최대 파일 용량: 5MB • 지원 형식: JP(E)G, PNG, WEBP" at bounding box center [0, 0] width 0 height 0
click at [510, 75] on img at bounding box center [514, 83] width 22 height 22
click at [0, 0] on input "여기에 파일을 놓거나 클릭하여 찾아보세요. 최대 파일 용량: 5MB • 지원 형식: JP(E)G, PNG, WEBP" at bounding box center [0, 0] width 0 height 0
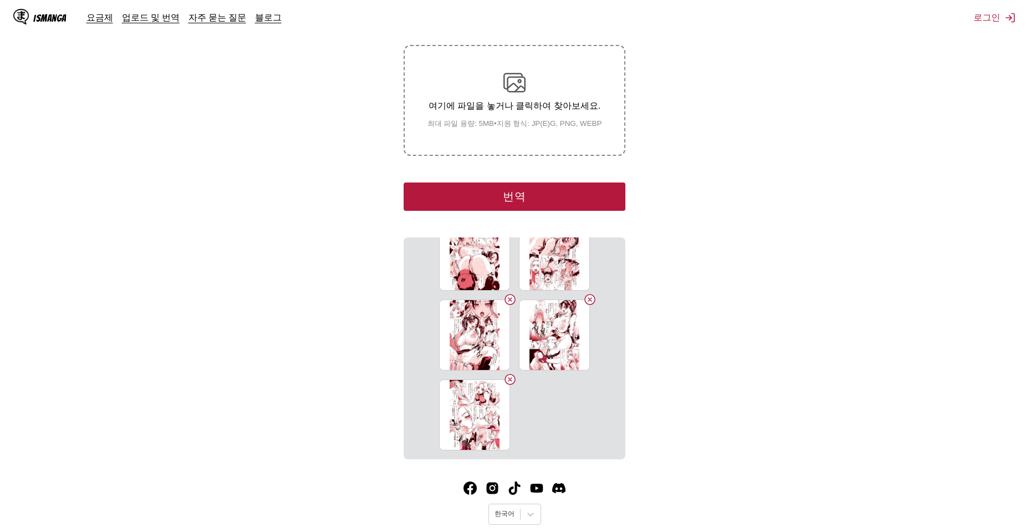
click at [564, 128] on small "최대 파일 용량: 5MB • 지원 형식: JP(E)G, PNG, WEBP" at bounding box center [515, 124] width 192 height 10
click at [0, 0] on input "여기에 파일을 놓거나 클릭하여 찾아보세요. 최대 파일 용량: 5MB • 지원 형식: JP(E)G, PNG, WEBP" at bounding box center [0, 0] width 0 height 0
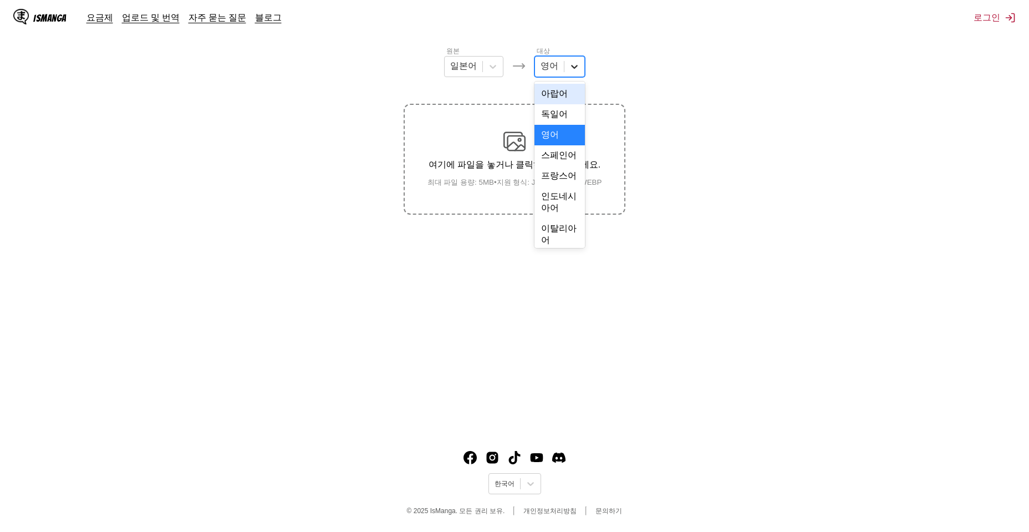
click at [573, 69] on icon at bounding box center [574, 67] width 7 height 4
click at [548, 123] on div "한국어" at bounding box center [560, 112] width 50 height 21
click at [773, 174] on section "원본 일본어 대상 한국어 여기에 파일을 놓거나 클릭하여 찾아보세요. 최대 파일 용량: 5MB • 지원 형식: JP(E)G, PNG, WEBP" at bounding box center [514, 129] width 1011 height 169
click at [505, 161] on p "여기에 파일을 놓거나 클릭하여 찾아보세요." at bounding box center [515, 165] width 192 height 12
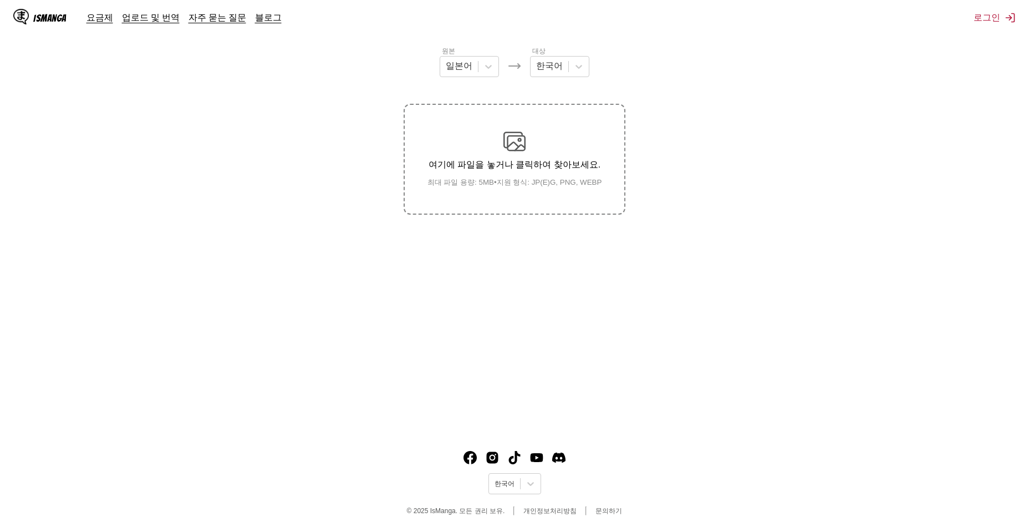
click at [0, 0] on input "여기에 파일을 놓거나 클릭하여 찾아보세요. 최대 파일 용량: 5MB • 지원 형식: JP(E)G, PNG, WEBP" at bounding box center [0, 0] width 0 height 0
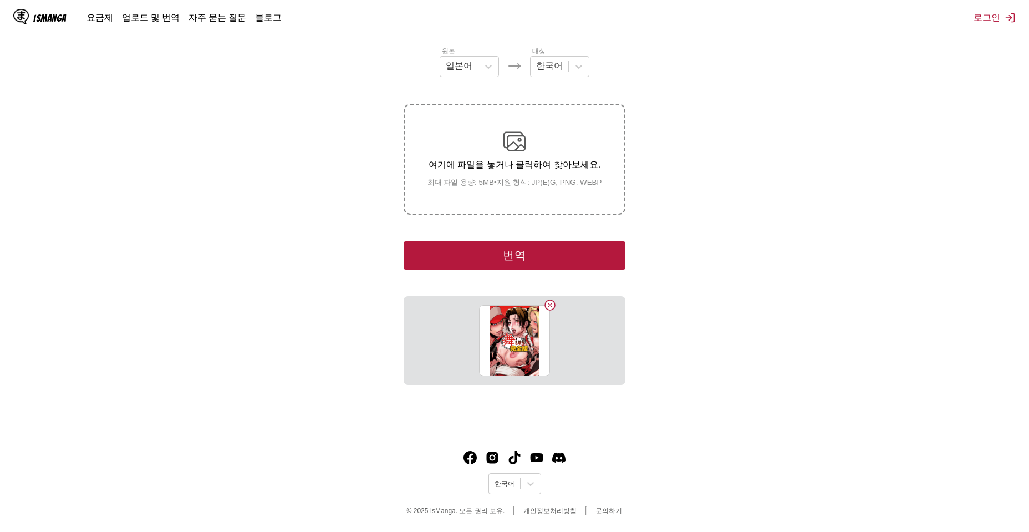
click at [527, 172] on div "여기에 파일을 놓거나 클릭하여 찾아보세요. 최대 파일 용량: 5MB • 지원 형식: JP(E)G, PNG, WEBP" at bounding box center [515, 158] width 192 height 57
click at [0, 0] on input "여기에 파일을 놓거나 클릭하여 찾아보세요. 최대 파일 용량: 5MB • 지원 형식: JP(E)G, PNG, WEBP" at bounding box center [0, 0] width 0 height 0
click at [278, 180] on section "원본 일본어 대상 한국어 업로드 중... 번역 ing_002.webp" at bounding box center [514, 214] width 1011 height 339
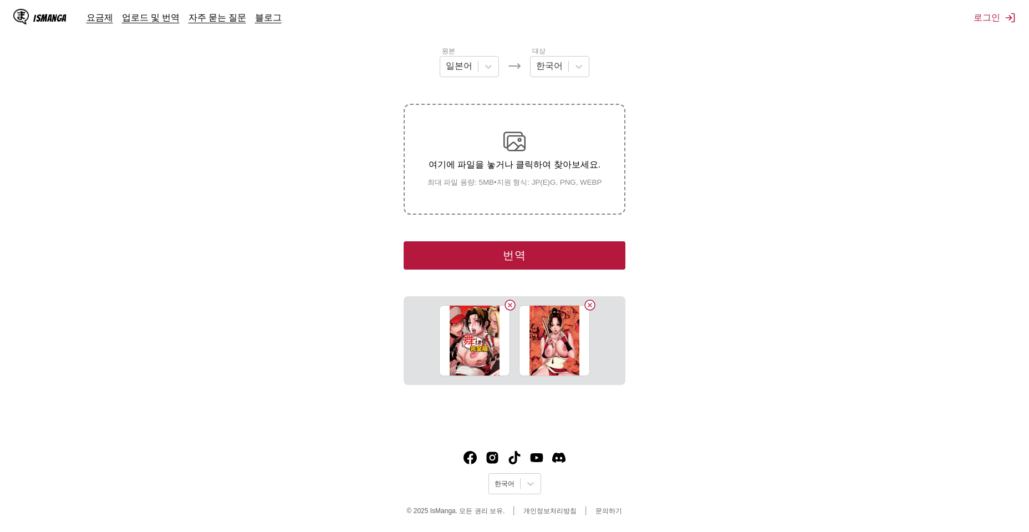
click at [480, 164] on p "여기에 파일을 놓거나 클릭하여 찾아보세요." at bounding box center [515, 165] width 192 height 12
click at [0, 0] on input "여기에 파일을 놓거나 클릭하여 찾아보세요. 최대 파일 용량: 5MB • 지원 형식: JP(E)G, PNG, WEBP" at bounding box center [0, 0] width 0 height 0
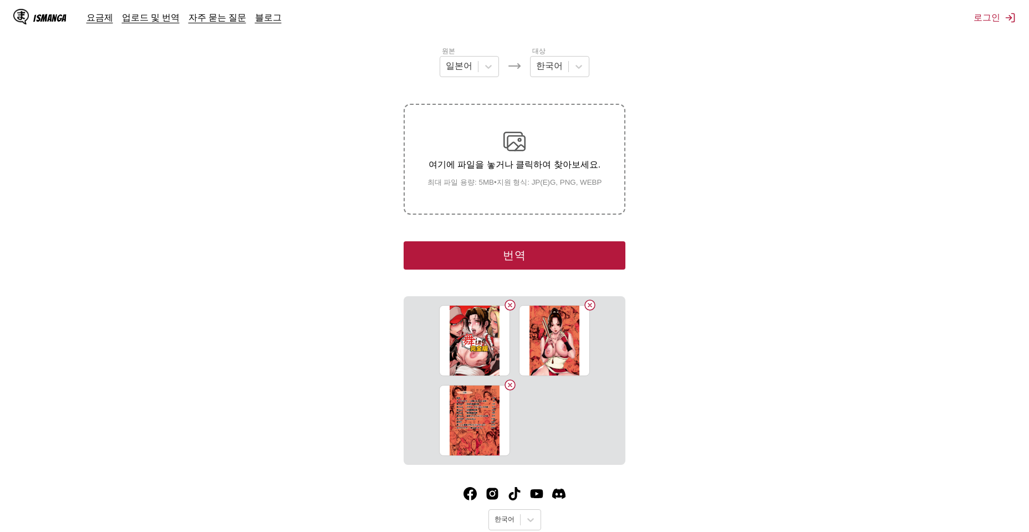
click at [529, 159] on p "여기에 파일을 놓거나 클릭하여 찾아보세요." at bounding box center [515, 165] width 192 height 12
click at [0, 0] on input "여기에 파일을 놓거나 클릭하여 찾아보세요. 최대 파일 용량: 5MB • 지원 형식: JP(E)G, PNG, WEBP" at bounding box center [0, 0] width 0 height 0
click at [495, 162] on p "여기에 파일을 놓거나 클릭하여 찾아보세요." at bounding box center [515, 165] width 192 height 12
click at [0, 0] on input "여기에 파일을 놓거나 클릭하여 찾아보세요. 최대 파일 용량: 5MB • 지원 형식: JP(E)G, PNG, WEBP" at bounding box center [0, 0] width 0 height 0
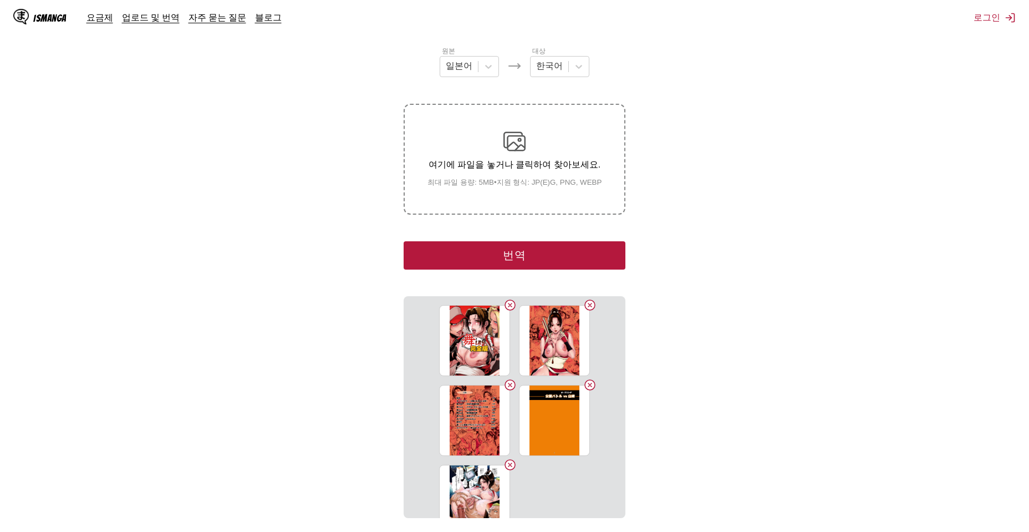
click at [523, 174] on div "여기에 파일을 놓거나 클릭하여 찾아보세요. 최대 파일 용량: 5MB • 지원 형식: JP(E)G, PNG, WEBP" at bounding box center [515, 158] width 192 height 57
click at [0, 0] on input "여기에 파일을 놓거나 클릭하여 찾아보세요. 최대 파일 용량: 5MB • 지원 형식: JP(E)G, PNG, WEBP" at bounding box center [0, 0] width 0 height 0
click at [499, 159] on p "여기에 파일을 놓거나 클릭하여 찾아보세요." at bounding box center [515, 165] width 192 height 12
click at [0, 0] on input "여기에 파일을 놓거나 클릭하여 찾아보세요. 최대 파일 용량: 5MB • 지원 형식: JP(E)G, PNG, WEBP" at bounding box center [0, 0] width 0 height 0
click at [532, 164] on p "여기에 파일을 놓거나 클릭하여 찾아보세요." at bounding box center [515, 165] width 192 height 12
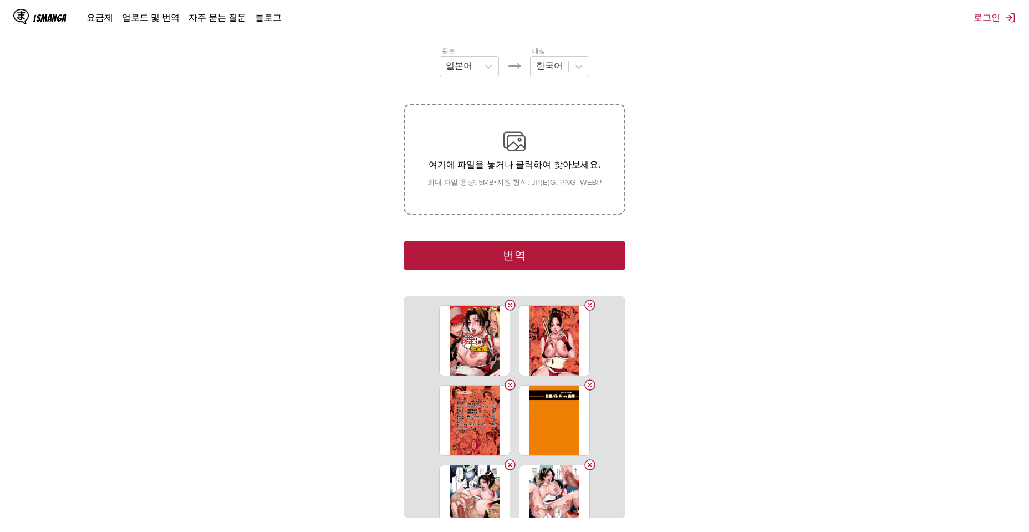
click at [0, 0] on input "여기에 파일을 놓거나 클릭하여 찾아보세요. 최대 파일 용량: 5MB • 지원 형식: JP(E)G, PNG, WEBP" at bounding box center [0, 0] width 0 height 0
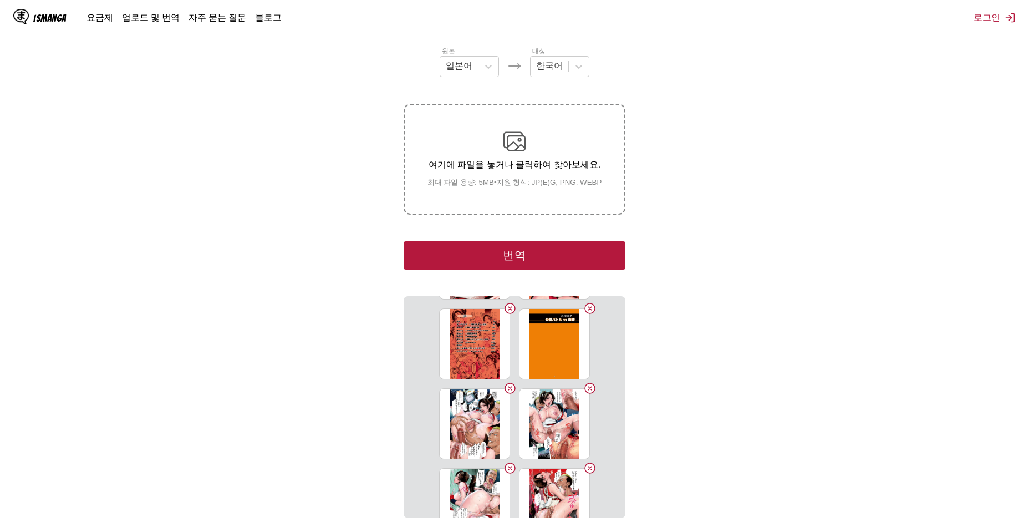
scroll to position [106, 0]
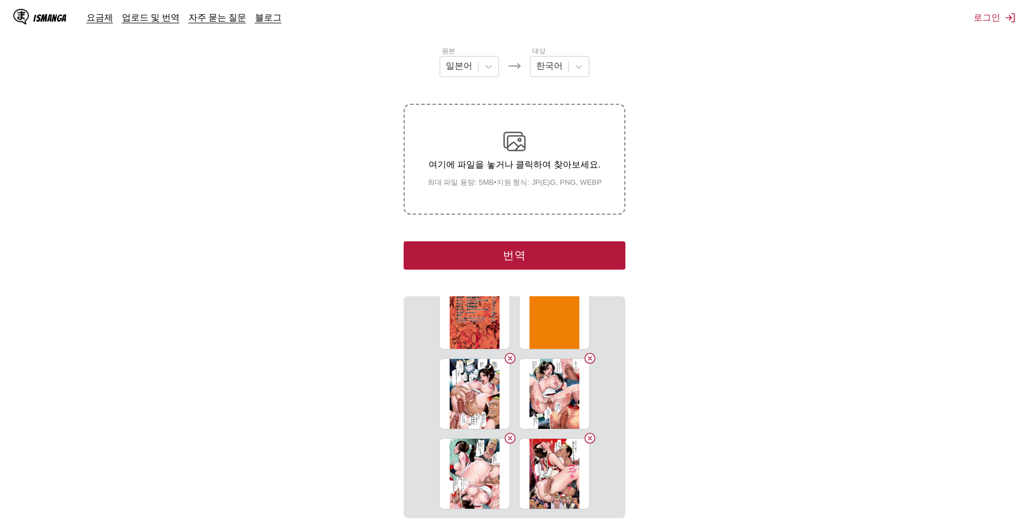
click at [525, 160] on p "여기에 파일을 놓거나 클릭하여 찾아보세요." at bounding box center [515, 165] width 192 height 12
click at [0, 0] on input "여기에 파일을 놓거나 클릭하여 찾아보세요. 최대 파일 용량: 5MB • 지원 형식: JP(E)G, PNG, WEBP" at bounding box center [0, 0] width 0 height 0
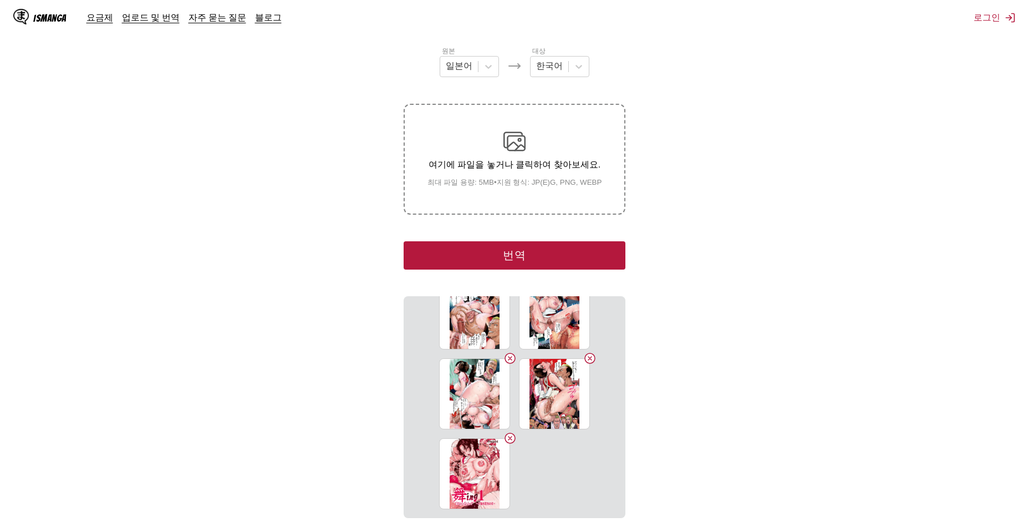
click at [552, 158] on div "여기에 파일을 놓거나 클릭하여 찾아보세요. 최대 파일 용량: 5MB • 지원 형식: JP(E)G, PNG, WEBP" at bounding box center [515, 158] width 192 height 57
click at [0, 0] on input "여기에 파일을 놓거나 클릭하여 찾아보세요. 최대 파일 용량: 5MB • 지원 형식: JP(E)G, PNG, WEBP" at bounding box center [0, 0] width 0 height 0
click at [513, 155] on div "여기에 파일을 놓거나 클릭하여 찾아보세요. 최대 파일 용량: 5MB • 지원 형식: JP(E)G, PNG, WEBP" at bounding box center [515, 158] width 192 height 57
click at [0, 0] on input "여기에 파일을 놓거나 클릭하여 찾아보세요. 최대 파일 용량: 5MB • 지원 형식: JP(E)G, PNG, WEBP" at bounding box center [0, 0] width 0 height 0
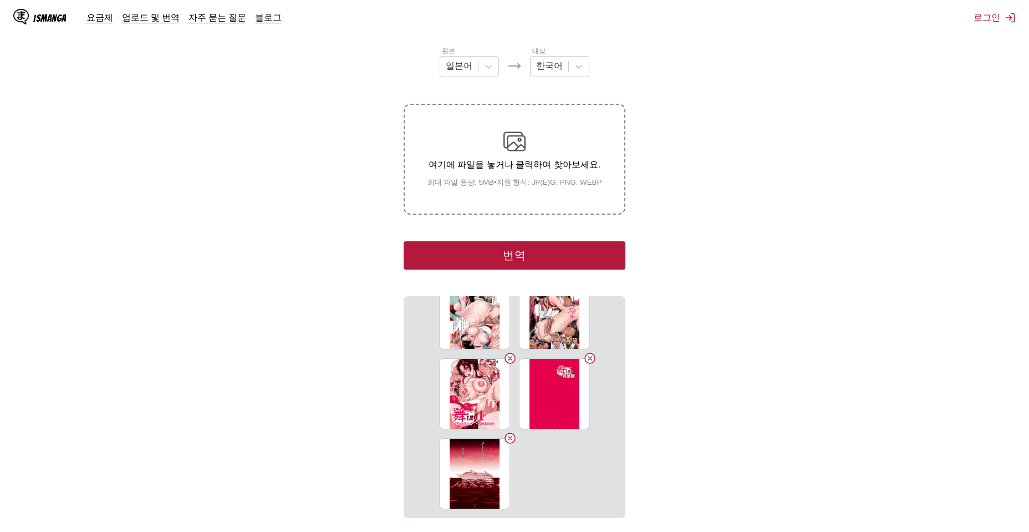
click at [540, 187] on small "최대 파일 용량: 5MB • 지원 형식: JP(E)G, PNG, WEBP" at bounding box center [515, 182] width 192 height 10
click at [0, 0] on input "여기에 파일을 놓거나 클릭하여 찾아보세요. 최대 파일 용량: 5MB • 지원 형식: JP(E)G, PNG, WEBP" at bounding box center [0, 0] width 0 height 0
click at [541, 180] on small "최대 파일 용량: 5MB • 지원 형식: JP(E)G, PNG, WEBP" at bounding box center [515, 182] width 192 height 10
click at [0, 0] on input "여기에 파일을 놓거나 클릭하여 찾아보세요. 최대 파일 용량: 5MB • 지원 형식: JP(E)G, PNG, WEBP" at bounding box center [0, 0] width 0 height 0
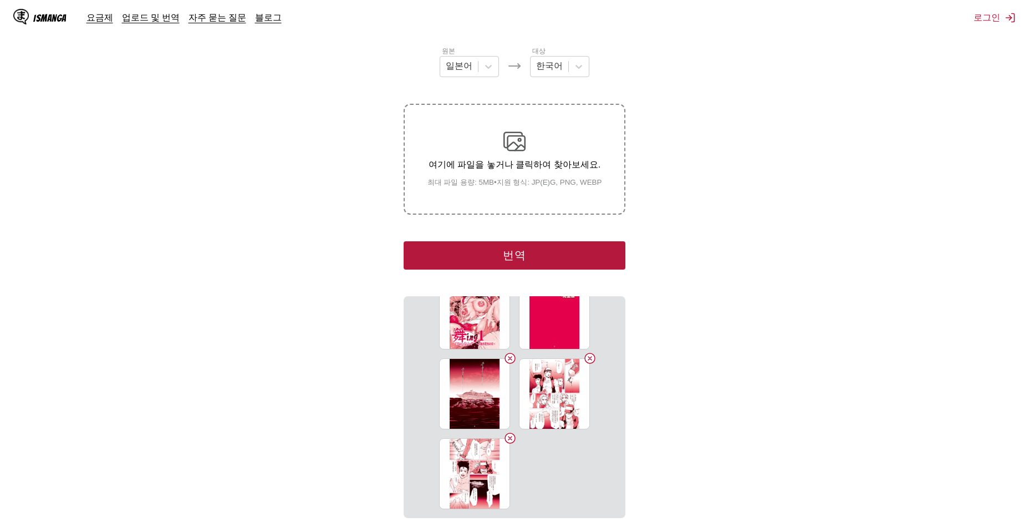
click at [543, 166] on p "여기에 파일을 놓거나 클릭하여 찾아보세요." at bounding box center [515, 165] width 192 height 12
click at [0, 0] on input "여기에 파일을 놓거나 클릭하여 찾아보세요. 최대 파일 용량: 5MB • 지원 형식: JP(E)G, PNG, WEBP" at bounding box center [0, 0] width 0 height 0
click at [533, 153] on div "여기에 파일을 놓거나 클릭하여 찾아보세요. 최대 파일 용량: 5MB • 지원 형식: JP(E)G, PNG, WEBP" at bounding box center [515, 158] width 192 height 57
click at [0, 0] on input "여기에 파일을 놓거나 클릭하여 찾아보세요. 최대 파일 용량: 5MB • 지원 형식: JP(E)G, PNG, WEBP" at bounding box center [0, 0] width 0 height 0
click at [527, 159] on p "여기에 파일을 놓거나 클릭하여 찾아보세요." at bounding box center [515, 165] width 192 height 12
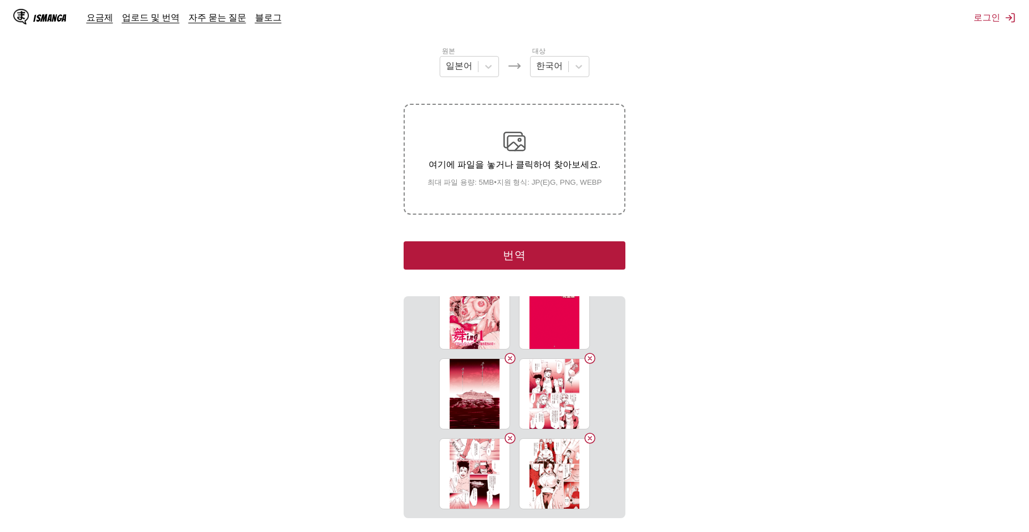
click at [0, 0] on input "여기에 파일을 놓거나 클릭하여 찾아보세요. 최대 파일 용량: 5MB • 지원 형식: JP(E)G, PNG, WEBP" at bounding box center [0, 0] width 0 height 0
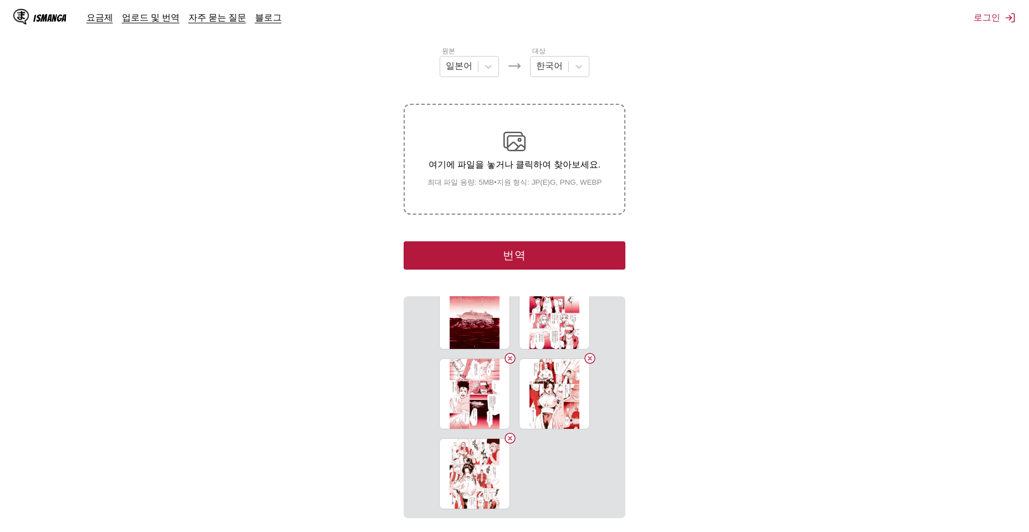
click at [526, 159] on p "여기에 파일을 놓거나 클릭하여 찾아보세요." at bounding box center [515, 165] width 192 height 12
click at [0, 0] on input "여기에 파일을 놓거나 클릭하여 찾아보세요. 최대 파일 용량: 5MB • 지원 형식: JP(E)G, PNG, WEBP" at bounding box center [0, 0] width 0 height 0
click at [536, 162] on p "여기에 파일을 놓거나 클릭하여 찾아보세요." at bounding box center [515, 165] width 192 height 12
click at [0, 0] on input "여기에 파일을 놓거나 클릭하여 찾아보세요. 최대 파일 용량: 5MB • 지원 형식: JP(E)G, PNG, WEBP" at bounding box center [0, 0] width 0 height 0
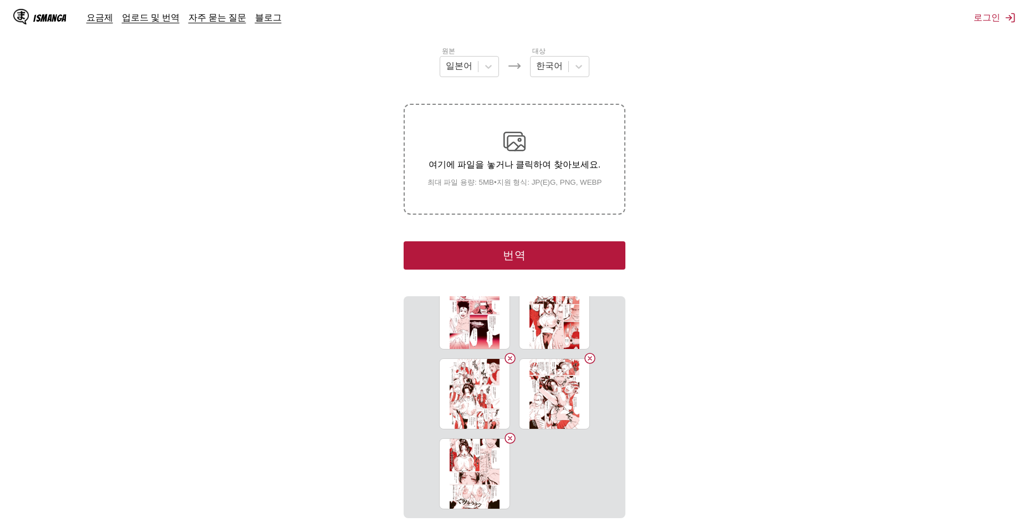
click at [535, 167] on p "여기에 파일을 놓거나 클릭하여 찾아보세요." at bounding box center [515, 165] width 192 height 12
click at [0, 0] on input "여기에 파일을 놓거나 클릭하여 찾아보세요. 최대 파일 용량: 5MB • 지원 형식: JP(E)G, PNG, WEBP" at bounding box center [0, 0] width 0 height 0
click at [471, 135] on div "여기에 파일을 놓거나 클릭하여 찾아보세요. 최대 파일 용량: 5MB • 지원 형식: JP(E)G, PNG, WEBP" at bounding box center [515, 158] width 192 height 57
click at [0, 0] on input "여기에 파일을 놓거나 클릭하여 찾아보세요. 최대 파일 용량: 5MB • 지원 형식: JP(E)G, PNG, WEBP" at bounding box center [0, 0] width 0 height 0
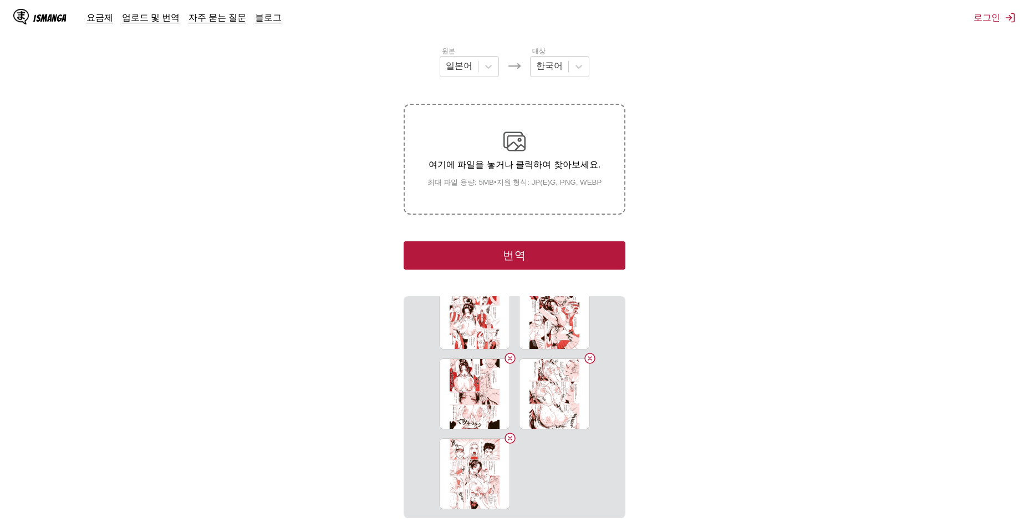
click at [543, 169] on p "여기에 파일을 놓거나 클릭하여 찾아보세요." at bounding box center [515, 165] width 192 height 12
click at [0, 0] on input "여기에 파일을 놓거나 클릭하여 찾아보세요. 최대 파일 용량: 5MB • 지원 형식: JP(E)G, PNG, WEBP" at bounding box center [0, 0] width 0 height 0
click at [528, 164] on p "여기에 파일을 놓거나 클릭하여 찾아보세요." at bounding box center [515, 165] width 192 height 12
click at [0, 0] on input "여기에 파일을 놓거나 클릭하여 찾아보세요. 최대 파일 용량: 5MB • 지원 형식: JP(E)G, PNG, WEBP" at bounding box center [0, 0] width 0 height 0
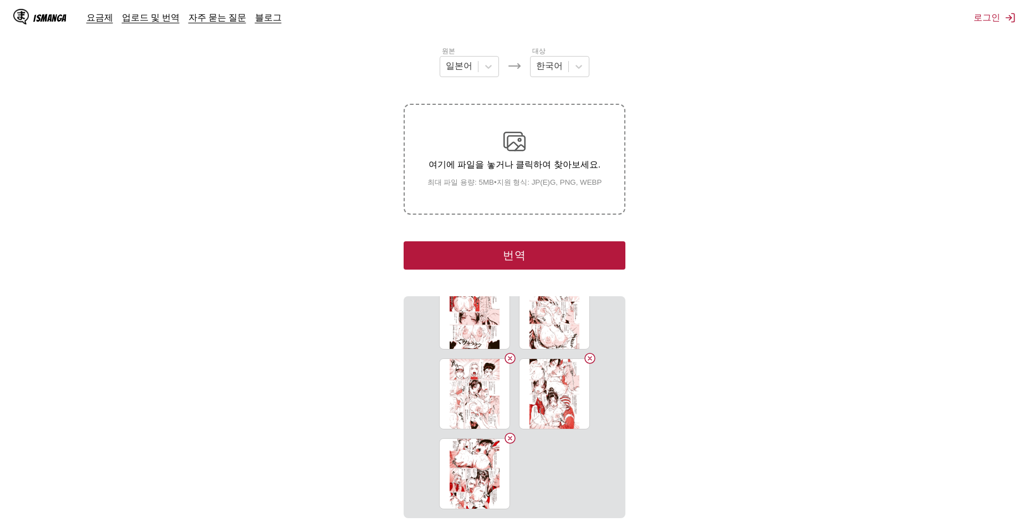
click at [531, 171] on p "여기에 파일을 놓거나 클릭하여 찾아보세요." at bounding box center [515, 165] width 192 height 12
click at [0, 0] on input "여기에 파일을 놓거나 클릭하여 찾아보세요. 최대 파일 용량: 5MB • 지원 형식: JP(E)G, PNG, WEBP" at bounding box center [0, 0] width 0 height 0
click at [514, 150] on img at bounding box center [514, 141] width 22 height 22
click at [0, 0] on input "여기에 파일을 놓거나 클릭하여 찾아보세요. 최대 파일 용량: 5MB • 지원 형식: JP(E)G, PNG, WEBP" at bounding box center [0, 0] width 0 height 0
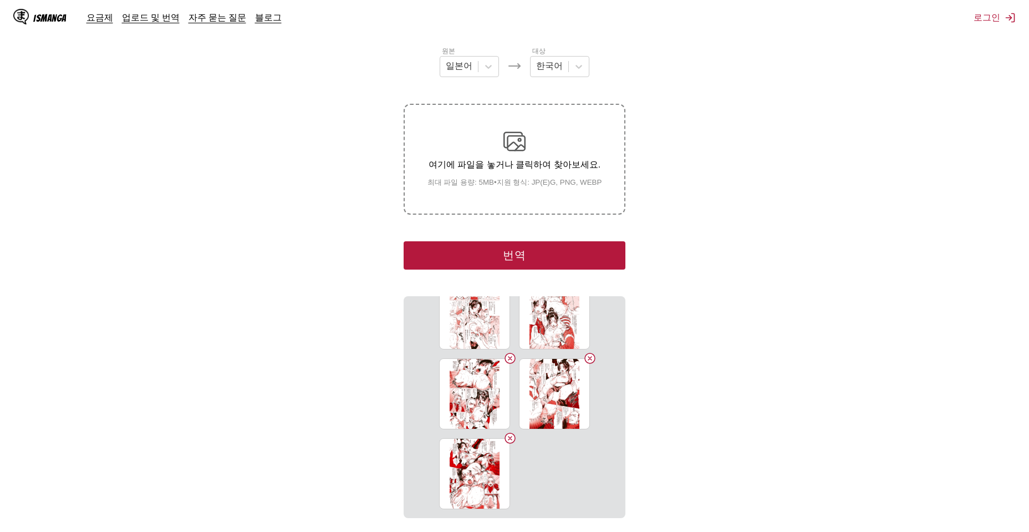
click at [537, 162] on p "여기에 파일을 놓거나 클릭하여 찾아보세요." at bounding box center [515, 165] width 192 height 12
click at [0, 0] on input "여기에 파일을 놓거나 클릭하여 찾아보세요. 최대 파일 용량: 5MB • 지원 형식: JP(E)G, PNG, WEBP" at bounding box center [0, 0] width 0 height 0
click at [528, 170] on p "여기에 파일을 놓거나 클릭하여 찾아보세요." at bounding box center [515, 165] width 192 height 12
click at [0, 0] on input "여기에 파일을 놓거나 클릭하여 찾아보세요. 최대 파일 용량: 5MB • 지원 형식: JP(E)G, PNG, WEBP" at bounding box center [0, 0] width 0 height 0
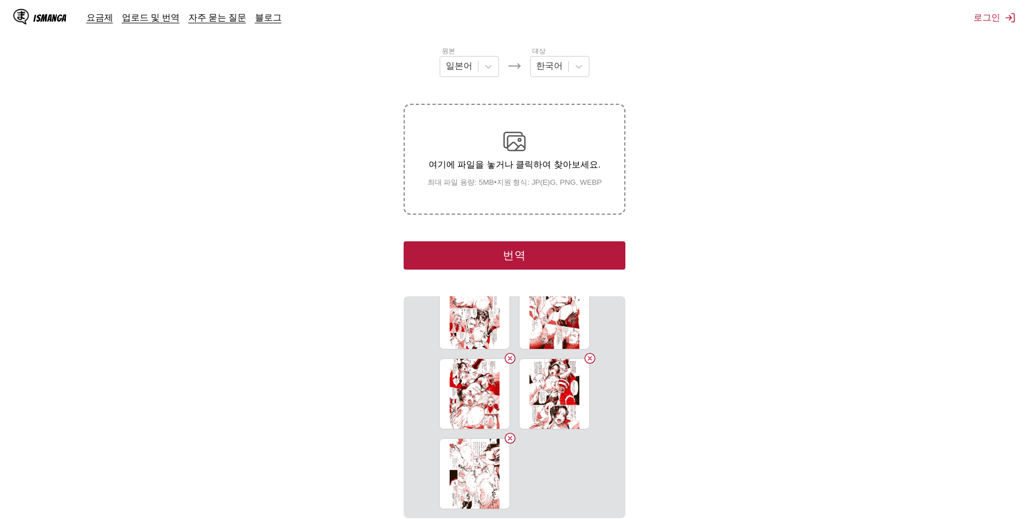
click at [502, 156] on div "여기에 파일을 놓거나 클릭하여 찾아보세요. 최대 파일 용량: 5MB • 지원 형식: JP(E)G, PNG, WEBP" at bounding box center [515, 158] width 192 height 57
click at [0, 0] on input "여기에 파일을 놓거나 클릭하여 찾아보세요. 최대 파일 용량: 5MB • 지원 형식: JP(E)G, PNG, WEBP" at bounding box center [0, 0] width 0 height 0
click at [552, 161] on p "여기에 파일을 놓거나 클릭하여 찾아보세요." at bounding box center [515, 165] width 192 height 12
click at [0, 0] on input "여기에 파일을 놓거나 클릭하여 찾아보세요. 최대 파일 용량: 5MB • 지원 형식: JP(E)G, PNG, WEBP" at bounding box center [0, 0] width 0 height 0
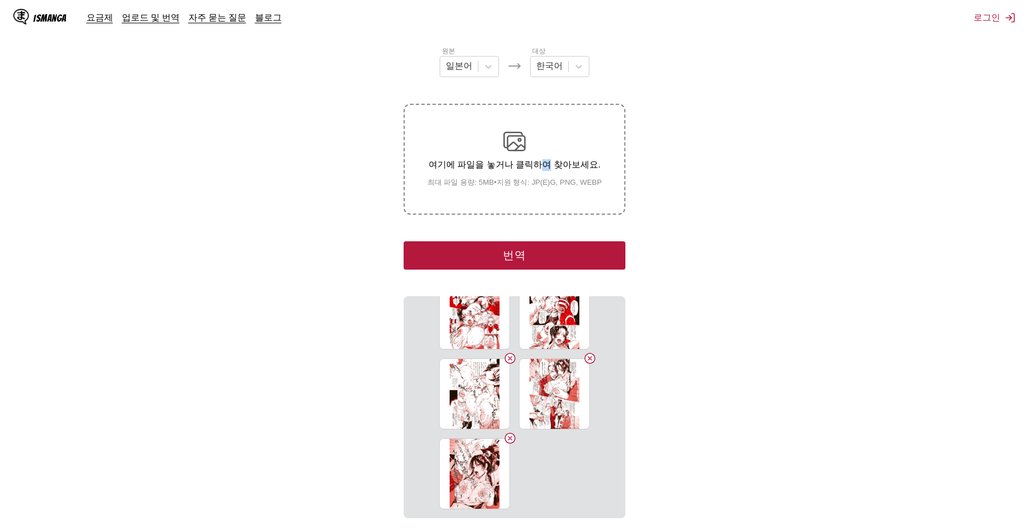
click at [543, 155] on div "여기에 파일을 놓거나 클릭하여 찾아보세요. 최대 파일 용량: 5MB • 지원 형식: JP(E)G, PNG, WEBP" at bounding box center [515, 158] width 192 height 57
click at [535, 166] on p "여기에 파일을 놓거나 클릭하여 찾아보세요." at bounding box center [515, 165] width 192 height 12
click at [0, 0] on input "여기에 파일을 놓거나 클릭하여 찾아보세요. 최대 파일 용량: 5MB • 지원 형식: JP(E)G, PNG, WEBP" at bounding box center [0, 0] width 0 height 0
click at [518, 163] on p "여기에 파일을 놓거나 클릭하여 찾아보세요." at bounding box center [515, 165] width 192 height 12
click at [0, 0] on input "여기에 파일을 놓거나 클릭하여 찾아보세요. 최대 파일 용량: 5MB • 지원 형식: JP(E)G, PNG, WEBP" at bounding box center [0, 0] width 0 height 0
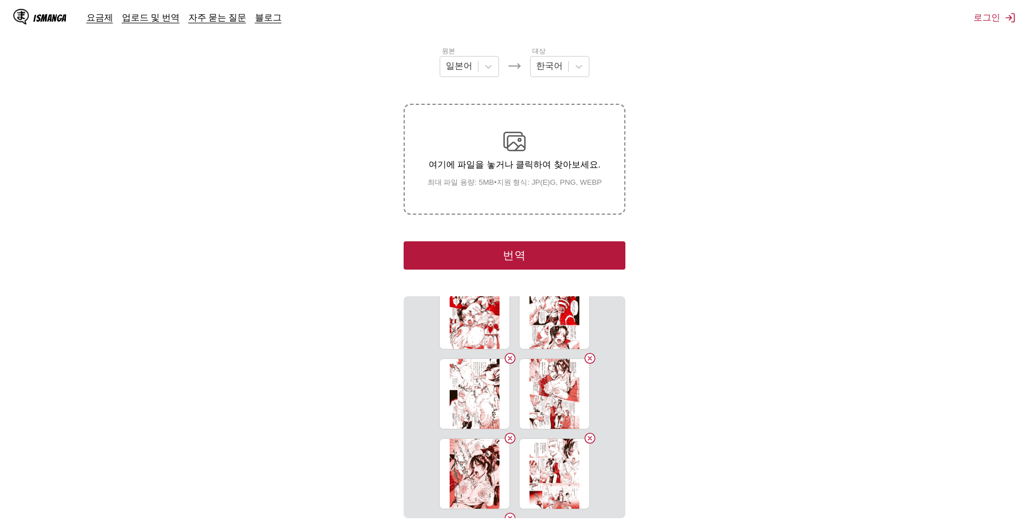
scroll to position [985, 0]
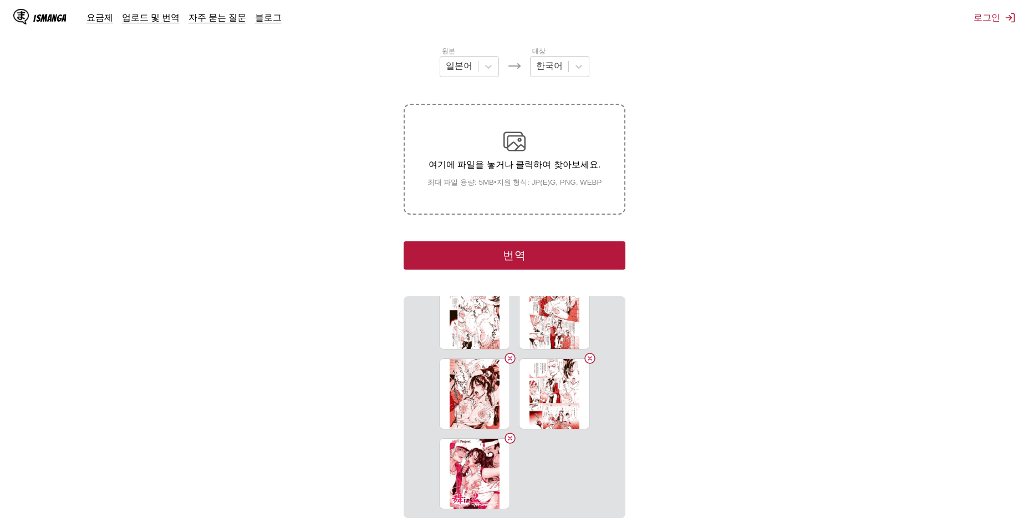
click at [521, 161] on p "여기에 파일을 놓거나 클릭하여 찾아보세요." at bounding box center [515, 165] width 192 height 12
click at [0, 0] on input "여기에 파일을 놓거나 클릭하여 찾아보세요. 최대 파일 용량: 5MB • 지원 형식: JP(E)G, PNG, WEBP" at bounding box center [0, 0] width 0 height 0
click at [554, 167] on p "여기에 파일을 놓거나 클릭하여 찾아보세요." at bounding box center [515, 165] width 192 height 12
click at [0, 0] on input "여기에 파일을 놓거나 클릭하여 찾아보세요. 최대 파일 용량: 5MB • 지원 형식: JP(E)G, PNG, WEBP" at bounding box center [0, 0] width 0 height 0
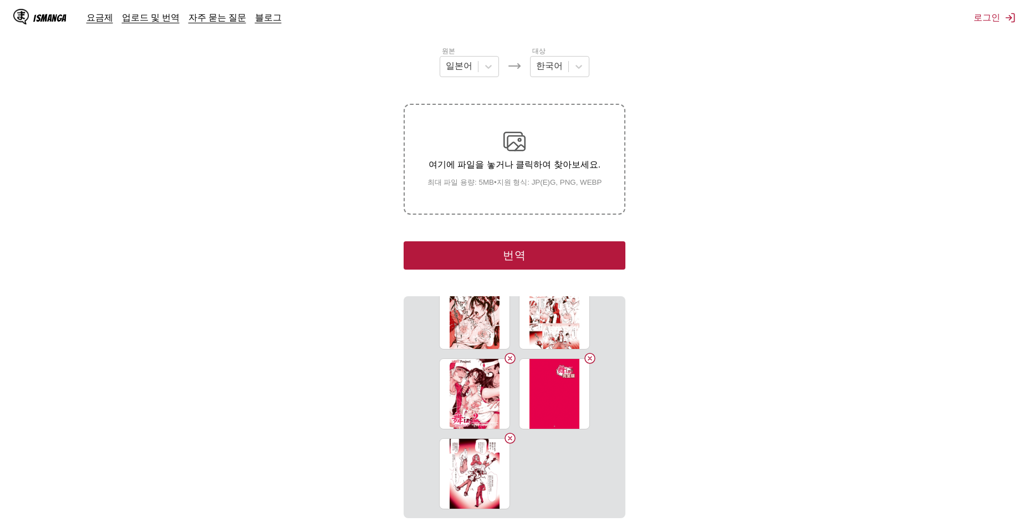
click at [505, 150] on img at bounding box center [514, 141] width 22 height 22
click at [0, 0] on input "여기에 파일을 놓거나 클릭하여 찾아보세요. 최대 파일 용량: 5MB • 지원 형식: JP(E)G, PNG, WEBP" at bounding box center [0, 0] width 0 height 0
click at [520, 159] on p "여기에 파일을 놓거나 클릭하여 찾아보세요." at bounding box center [515, 165] width 192 height 12
click at [0, 0] on input "여기에 파일을 놓거나 클릭하여 찾아보세요. 최대 파일 용량: 5MB • 지원 형식: JP(E)G, PNG, WEBP" at bounding box center [0, 0] width 0 height 0
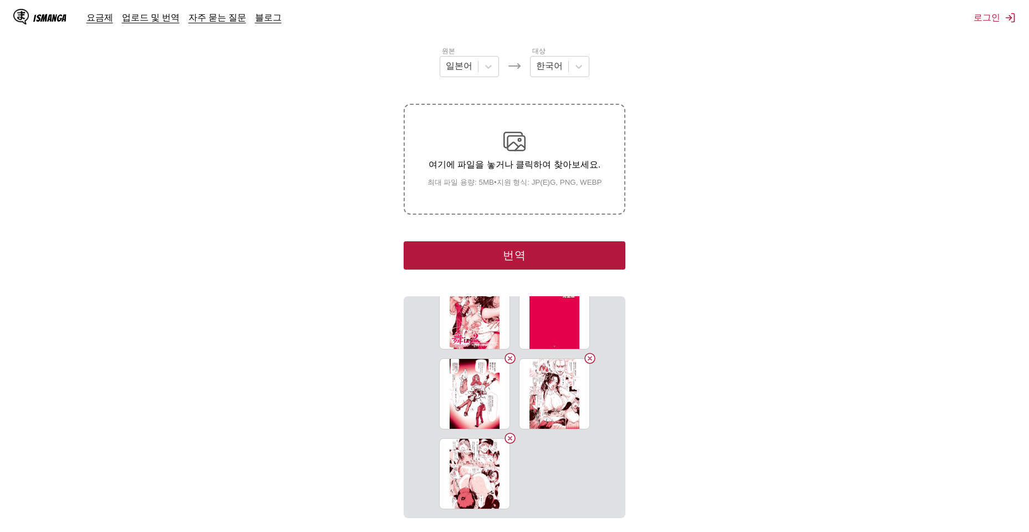
click at [536, 165] on p "여기에 파일을 놓거나 클릭하여 찾아보세요." at bounding box center [515, 165] width 192 height 12
click at [0, 0] on input "여기에 파일을 놓거나 클릭하여 찾아보세요. 최대 파일 용량: 5MB • 지원 형식: JP(E)G, PNG, WEBP" at bounding box center [0, 0] width 0 height 0
click at [551, 171] on p "여기에 파일을 놓거나 클릭하여 찾아보세요." at bounding box center [515, 165] width 192 height 12
click at [0, 0] on input "여기에 파일을 놓거나 클릭하여 찾아보세요. 최대 파일 용량: 5MB • 지원 형식: JP(E)G, PNG, WEBP" at bounding box center [0, 0] width 0 height 0
